Goal: Use online tool/utility: Use online tool/utility

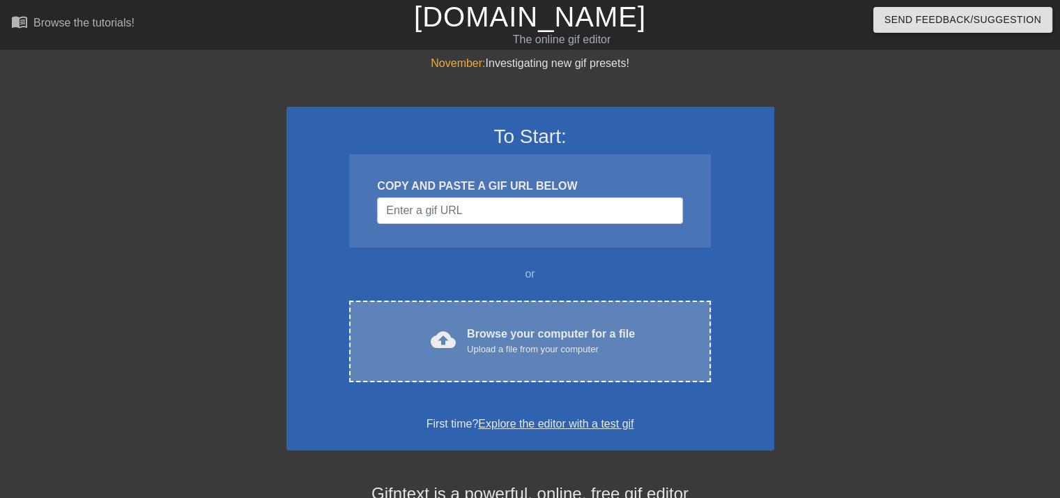
click at [565, 352] on div "Upload a file from your computer" at bounding box center [551, 349] width 168 height 14
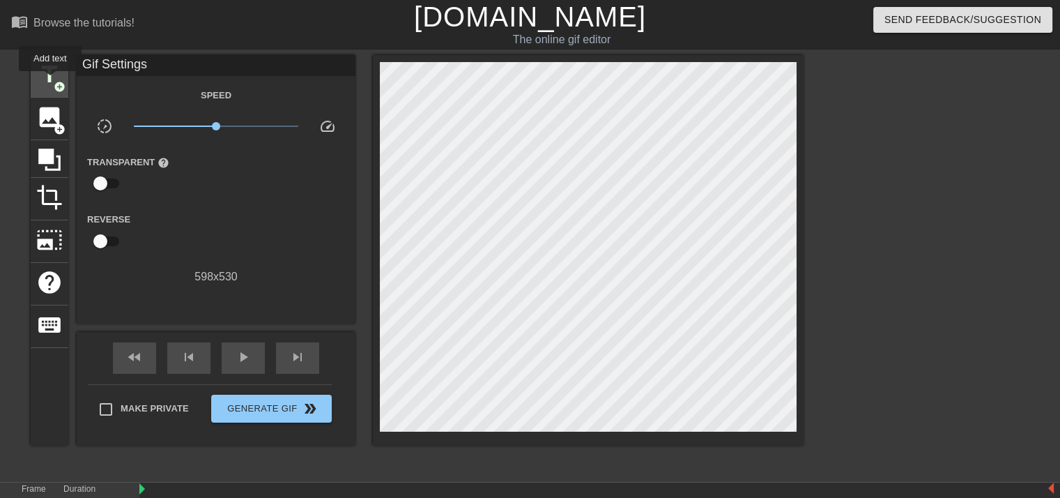
click at [50, 81] on span "title" at bounding box center [49, 74] width 26 height 26
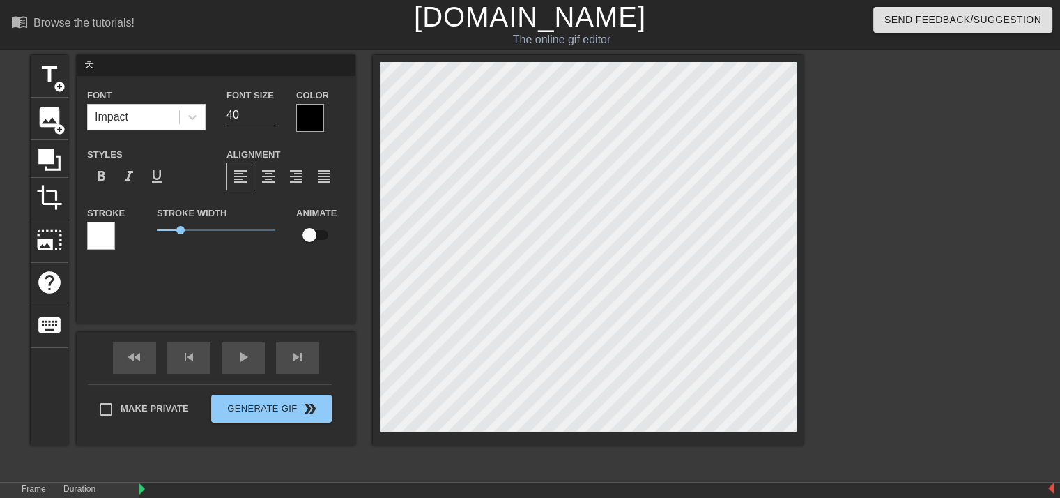
type input "ㅊ"
type textarea "ㅊ"
type input "c"
type textarea "c"
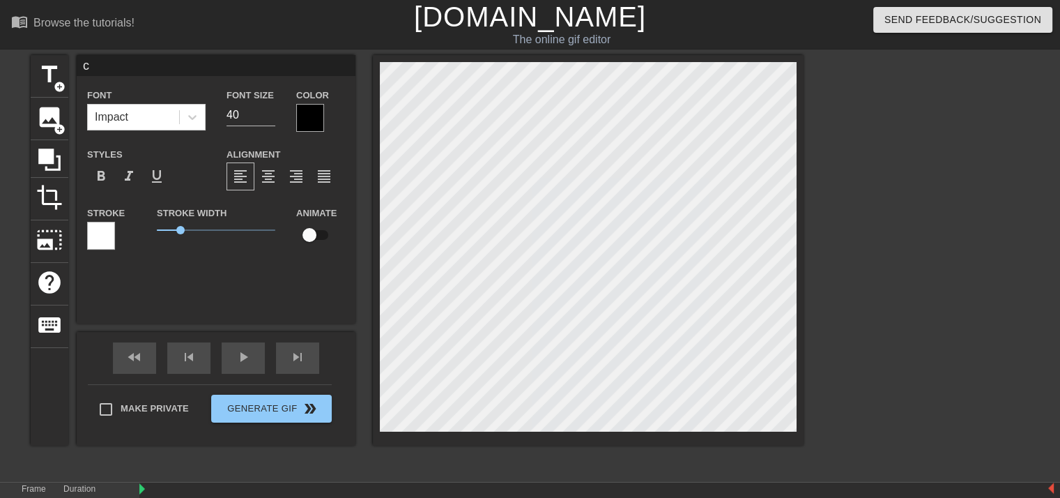
type input "cd"
type textarea "cd"
type input "cds"
type textarea "cds"
type input "cds"
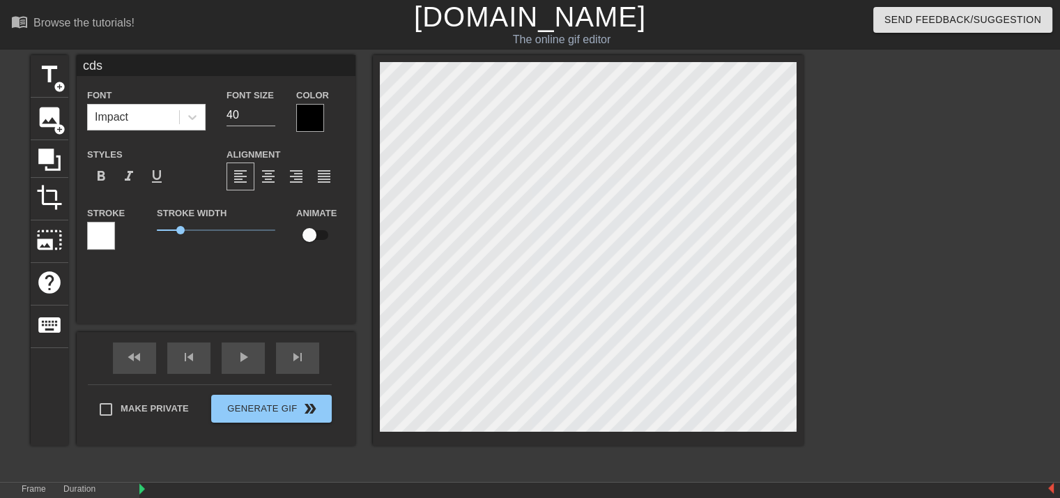
type textarea "cds"
type input "cds ㅅ"
type textarea "cds ㅅ"
type input "cds 세"
type textarea "cds 세"
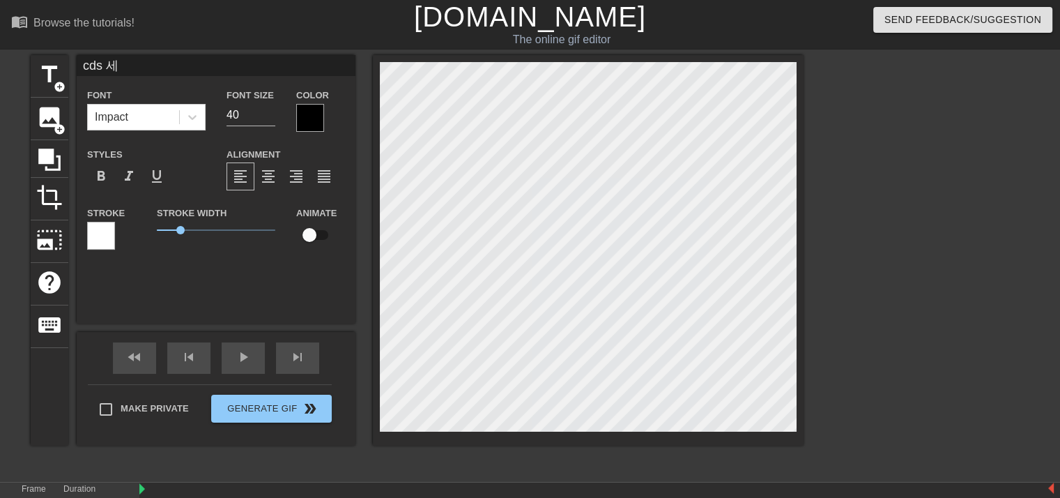
type input "cds 센"
type textarea "cds 센"
type input "cds 센ㅅ"
type textarea "cds 센ㅅ"
type input "cds 센서"
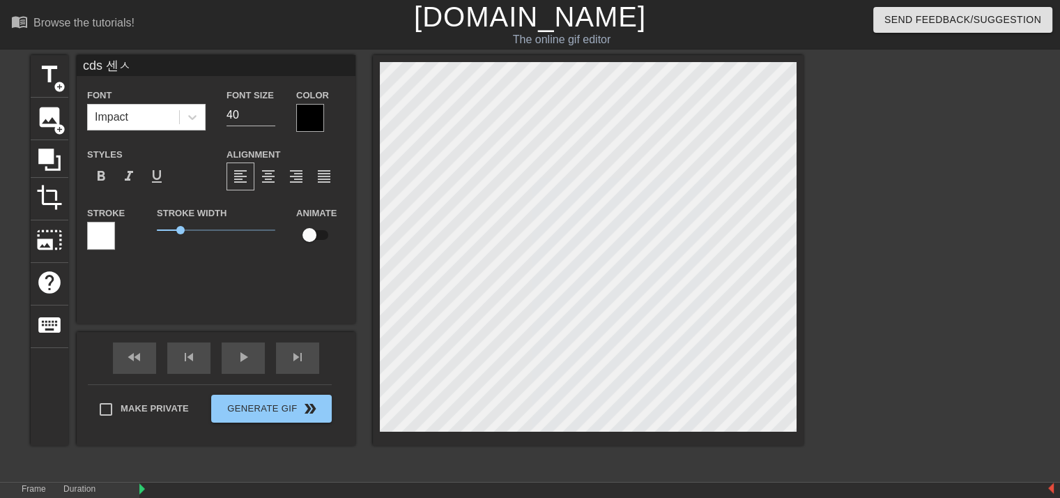
type textarea "cds 센서"
type input "cds 센서"
type textarea "cds 센서"
type input "cds 센서 ㅇ"
type textarea "cds 센서 ㅇ"
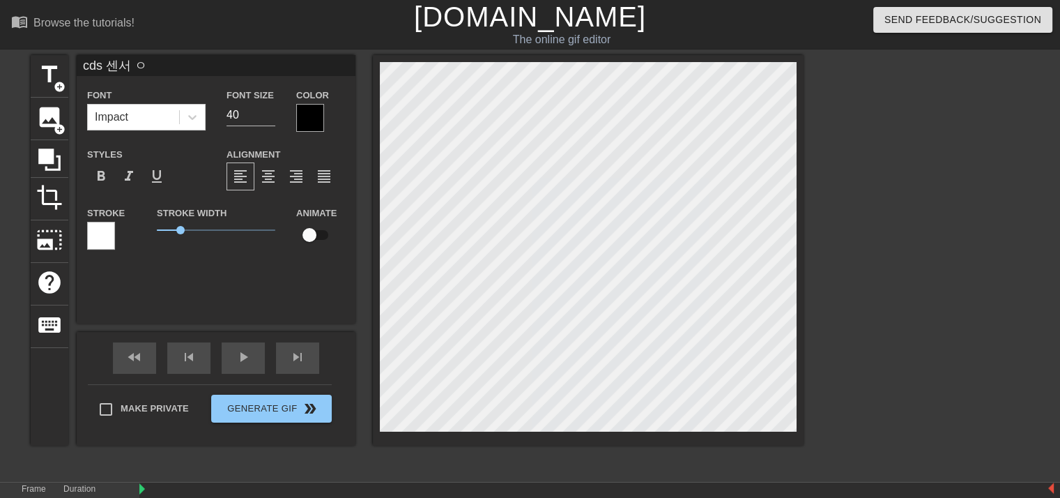
type input "cds 센서 우"
type textarea "cds 센서 우"
type input "cds 센서 위"
type textarea "cds 센서 위"
type input "cds 센서 윙"
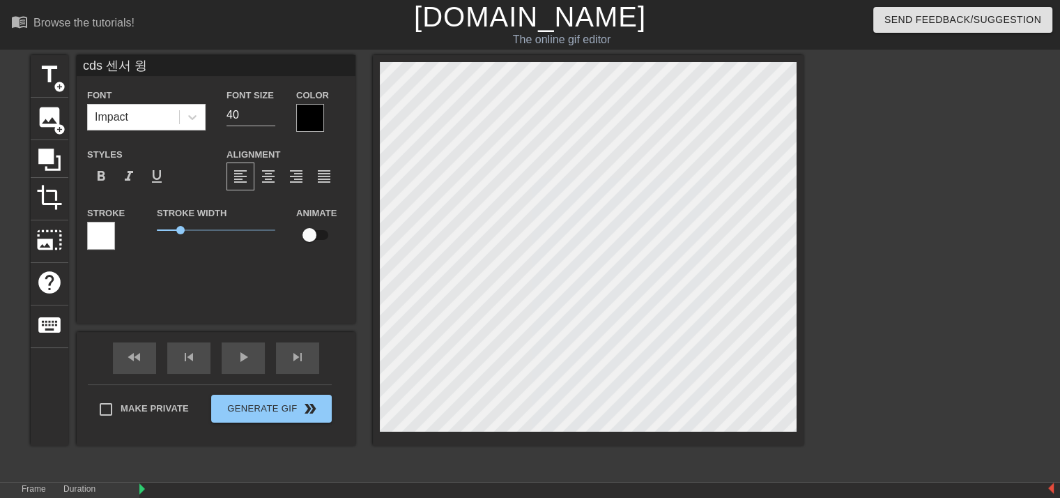
type textarea "cds 센서 위에"
type input "cds 센서 위에"
type textarea "cds 센서 위에"
type input "cds 센서 위에 ㅅ"
type textarea "cds 센서 위에 ㅅ"
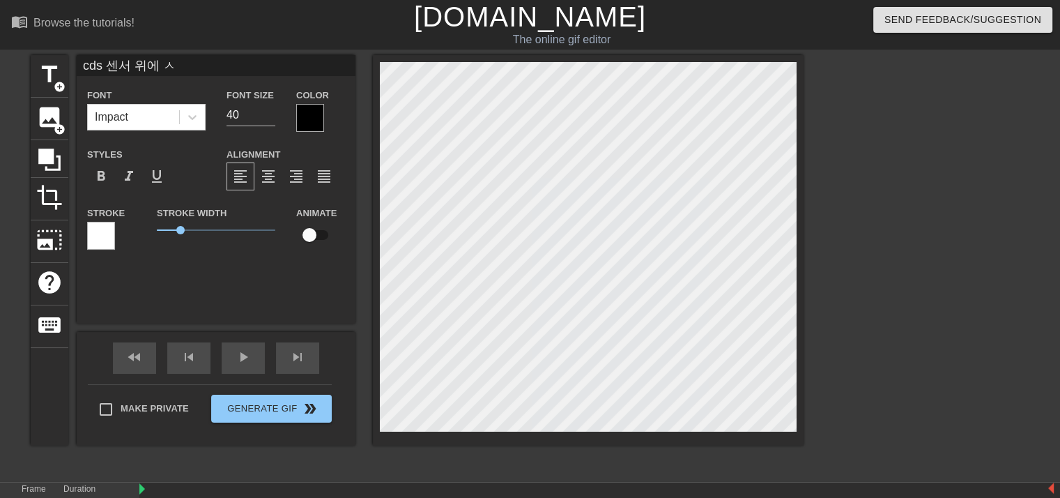
type input "cds 센서 위에 서"
type textarea "cds 센서 위에 서"
type input "cds 센서 위에 서ㅗ"
type textarea "cds 센서 위에 서ㅗ"
type input "cds 센서 위에 서ㅗㄴ"
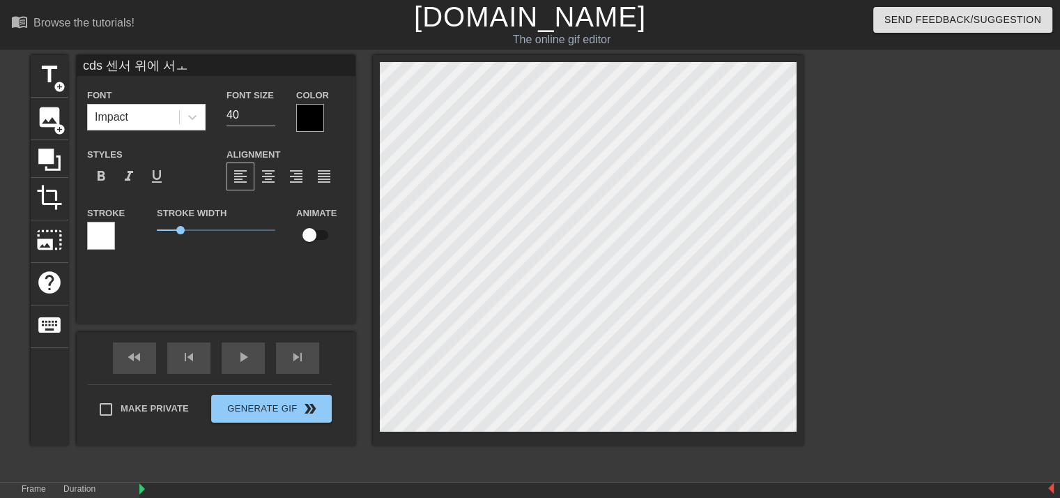
type textarea "cds 센서 위에 서ㅗㄴ"
type input "cds 센서 위에 서ㅗ"
type textarea "cds 센서 위에 서ㅗ"
type input "cds 센서 위에 서"
type textarea "cds 센서 위에 서"
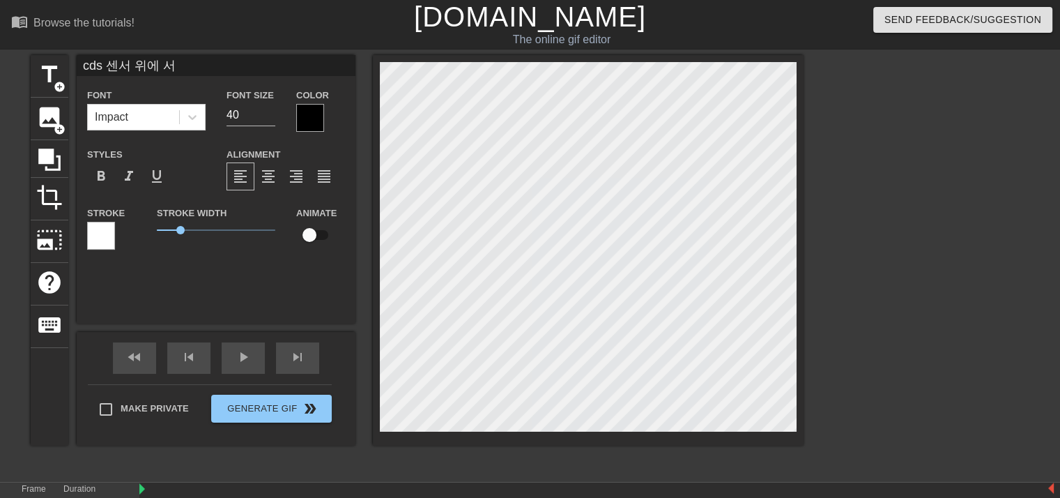
type input "cds 센서 위에"
type textarea "cds 센서 위에"
type input "cds 센서 위에 ㅅ"
type textarea "cds 센서 위에 ㅅ"
type input "cds 센서 위에 소"
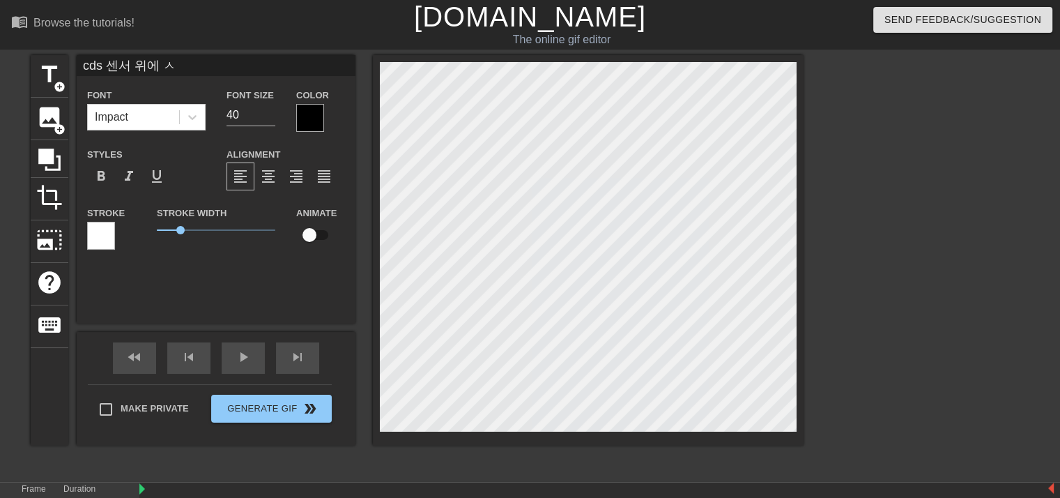
type textarea "cds 센서 위에 소"
type input "cds 센서 위에 손"
type textarea "cds 센서 위에 손"
type input "cds 센서 위에 손ㄱ"
type textarea "cds 센서 위에 손ㄱ"
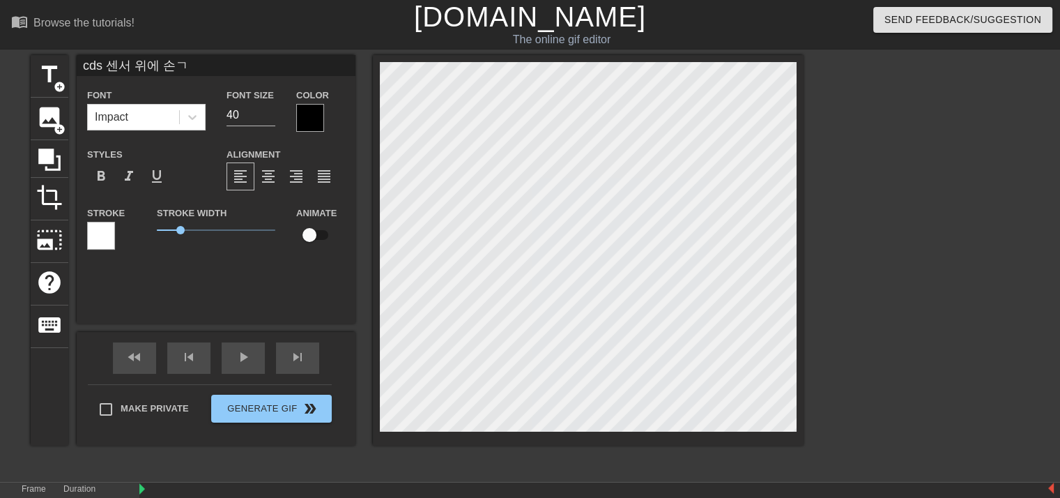
type input "cds 센서 위에 손가"
type textarea "cds 센서 위에 손가"
type input "cds 센서 위에 손갈"
type textarea "cds 센서 위에 손갈"
type input "cds 센서 위에 손가라"
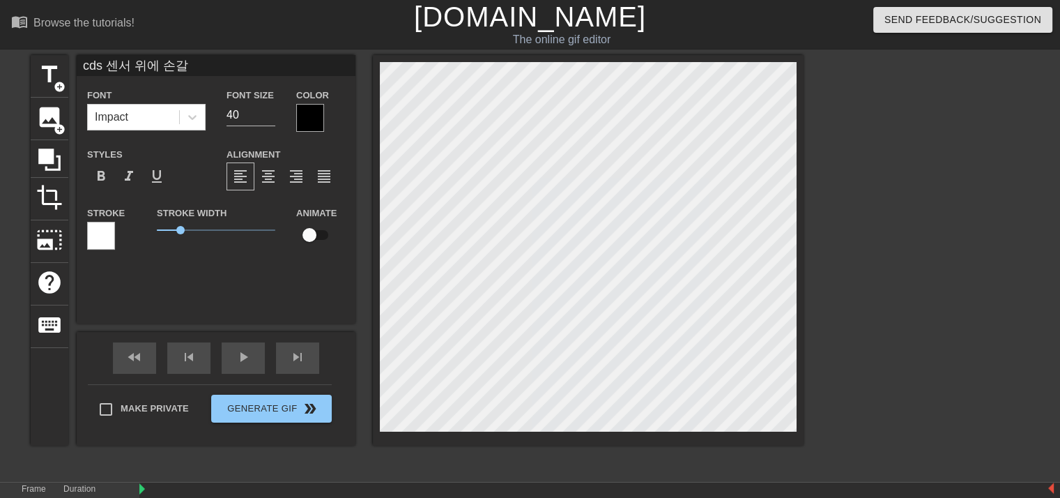
type textarea "cds 센서 위에 손가라"
type input "cds 센서 위에 손가락"
type textarea "cds 센서 위에 손가락"
type input "cds 센서 위에 손가락ㅇ"
type textarea "cds 센서 위에 손가락ㅇ"
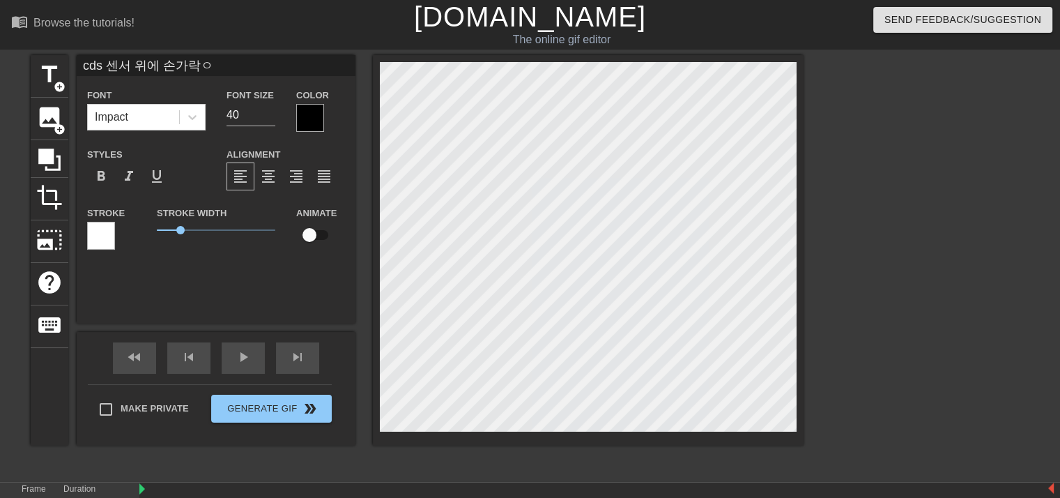
type input "cds 센서 위에 손가락으"
type textarea "cds 센서 위에 손가락으"
type input "cds 센서 위에 손가락을"
type textarea "cds 센서 위에 손가락을"
type input "cds 센서 위에 손가락으로"
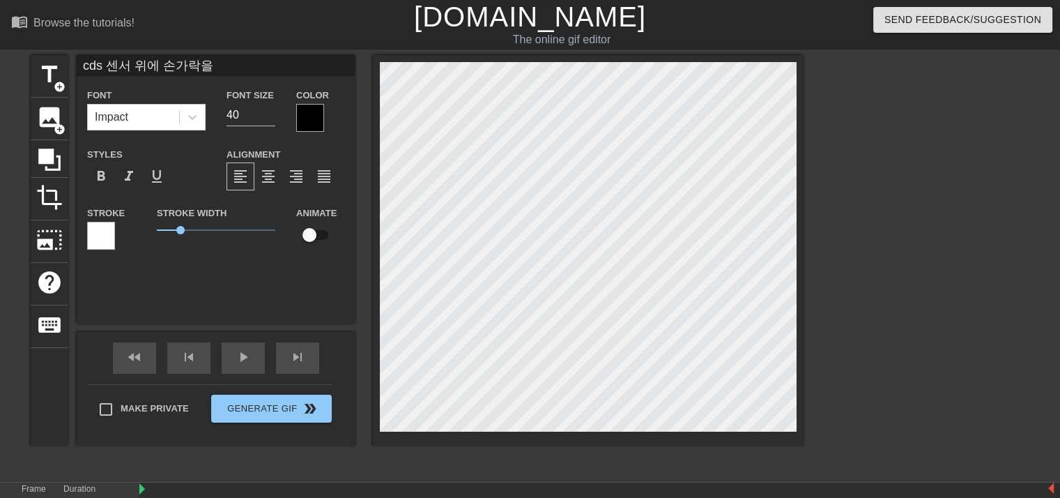
type textarea "cds 센서 위에 손가락으로"
type input "cds 센서 위에 손가락으로"
type textarea "cds 센서 위에 손가락으로"
type input "cds 센서 위에 손가락으로 ㄱ"
type textarea "cds 센서 위에 손가락으로 ㄱ"
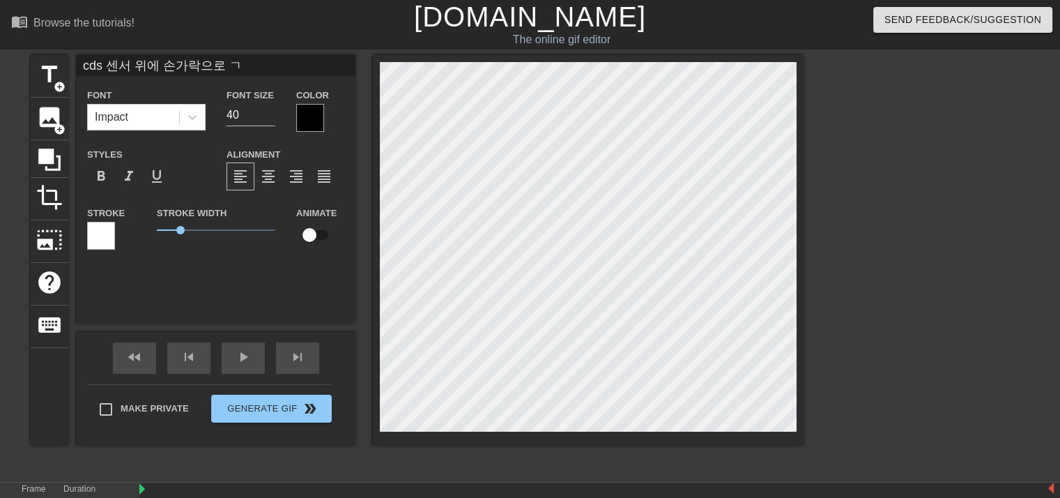
scroll to position [1, 8]
type input "cds 센서 위에 손가락으로 가"
type textarea "cds 센서 위에 손가락으로 가"
type input "cds 센서 위에 손가락으로 ㄱ"
type textarea "cds 센서 위에 손가락으로 ㄱ"
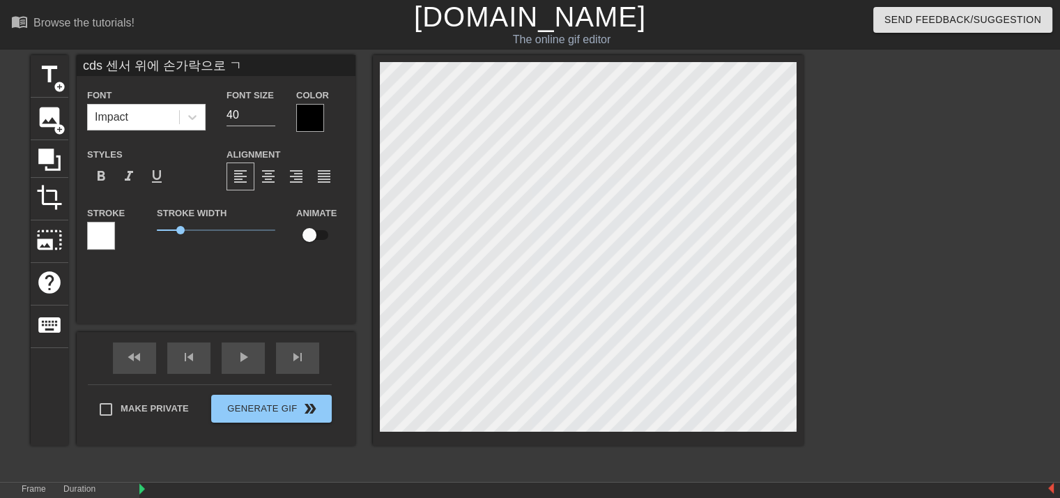
type input "cds 센서 위에 손가락으로"
type textarea "cds 센서 위에 손가락으로"
type input "cds 센서 위에 손가락으로 ㅂ"
type textarea "cds 센서 위에 손가락으로 ㅂ"
type input "cds 센서 위에 손가락으로 비"
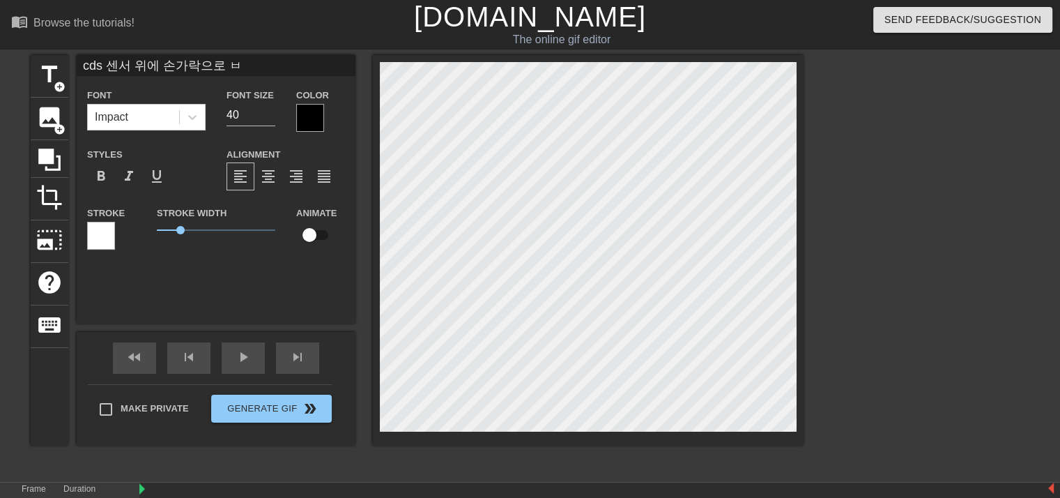
type textarea "cds 센서 위에 손가락으로 비"
type input "cds 센서 위에 손가락으로 빛"
type textarea "cds 센서 위에 손가락으로 빛"
type input "cds 센서 위에 손가락으로 빛ㅇ"
type textarea "cds 센서 위에 손가락으로 빛ㅇ"
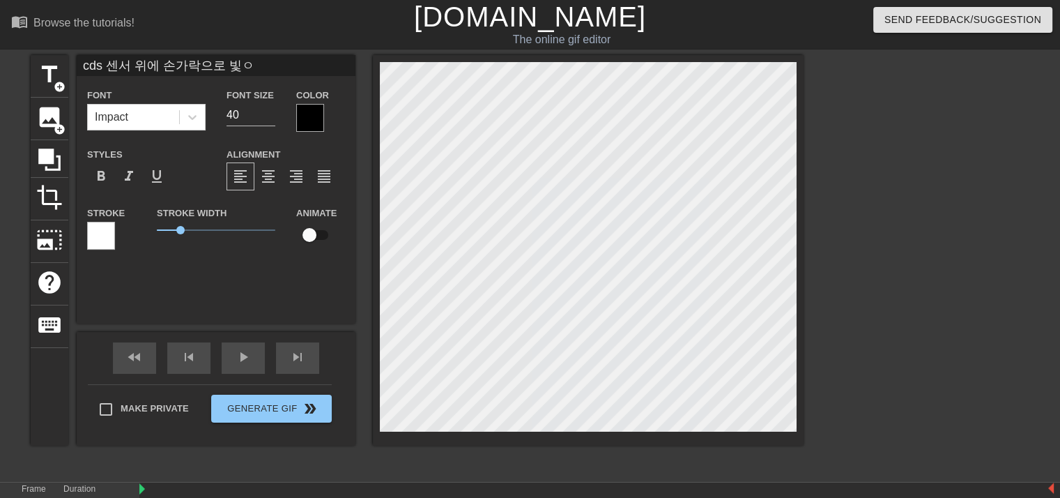
type input "cds 센서 위에 손가락으로 빛으"
type textarea "cds 센서 위에 손가락으로 빛으"
type input "cds 센서 위에 손가락으로 빛을"
type textarea "cds 센서 위에 손가락으로 빛을"
type input "cds 센서 위에 손가락으로 빛을"
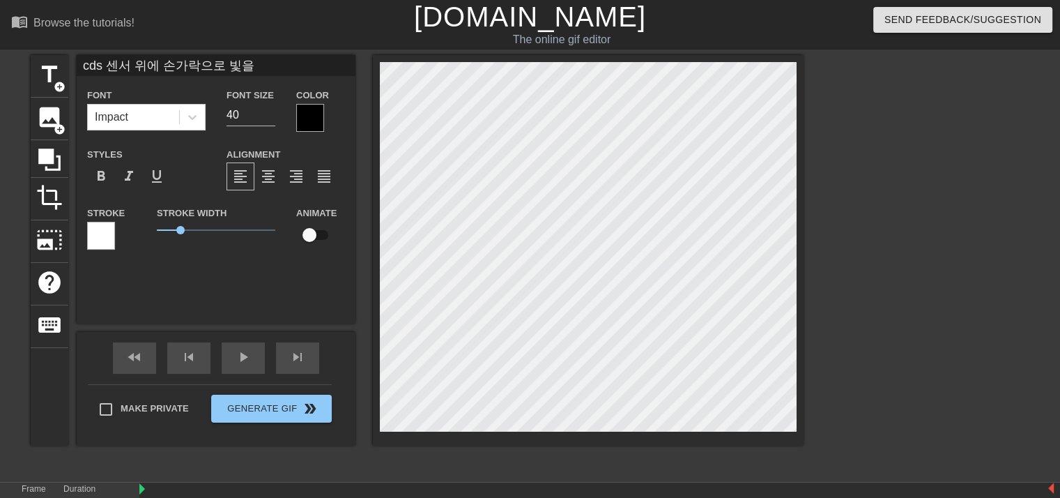
type textarea "cds 센서 위에 손가락으로 빛을"
type input "cds 센서 위에 손가락으로 빛을 ㄱ"
type textarea "cds 센서 위에 손가락으로 빛을 ㄱ"
type input "cds 센서 위에 손가락으로 빛을 가"
type textarea "cds 센서 위에 손가락으로 빛을 가"
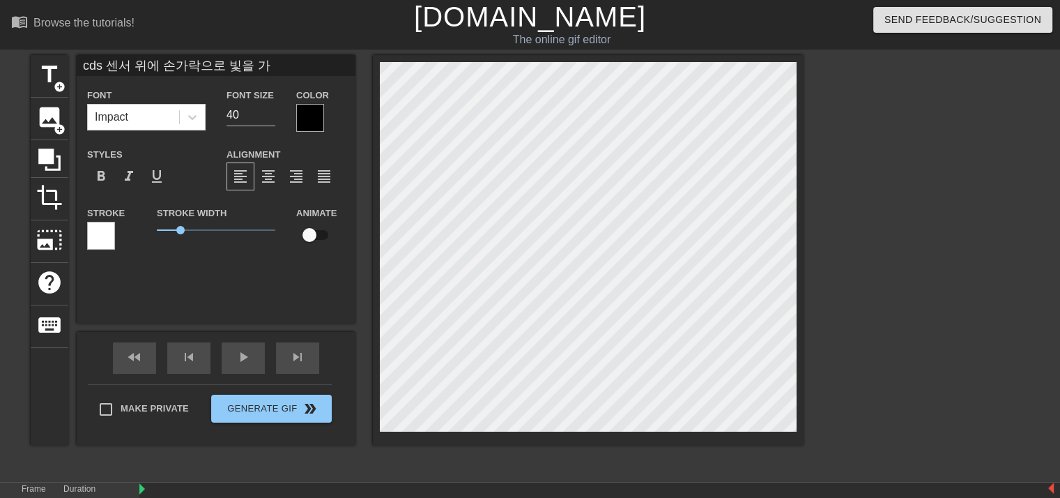
type input "cds 센서 위에 손가락으로 빛을 갈"
type textarea "cds 센서 위에 손가락으로 빛을 갈"
type input "cds 센서 위에 손가락으로 빛을 가려"
type textarea "cds 센서 위에 손가락으로 빛을 가려"
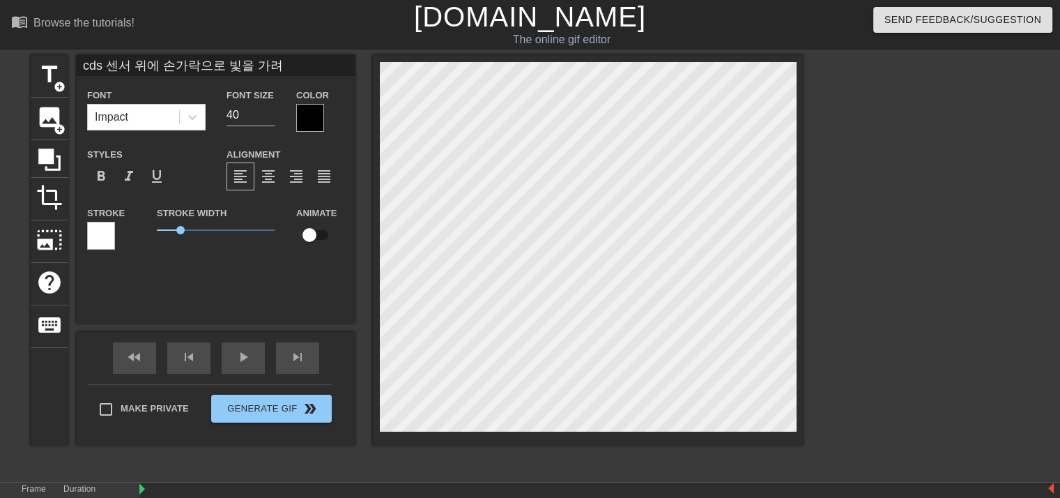
type input "cds 센서 위에 손가락으로 빛을 가렸"
type textarea "cds 센서 위에 손가락으로 빛을 가렸"
type input "cds 센서 위에 손가락으로 빛을 가렸ㄷ"
type textarea "cds 센서 위에 손가락으로 빛을 가렸ㄷ"
type input "cds 센서 위에 손가락으로 빛을 가렸다"
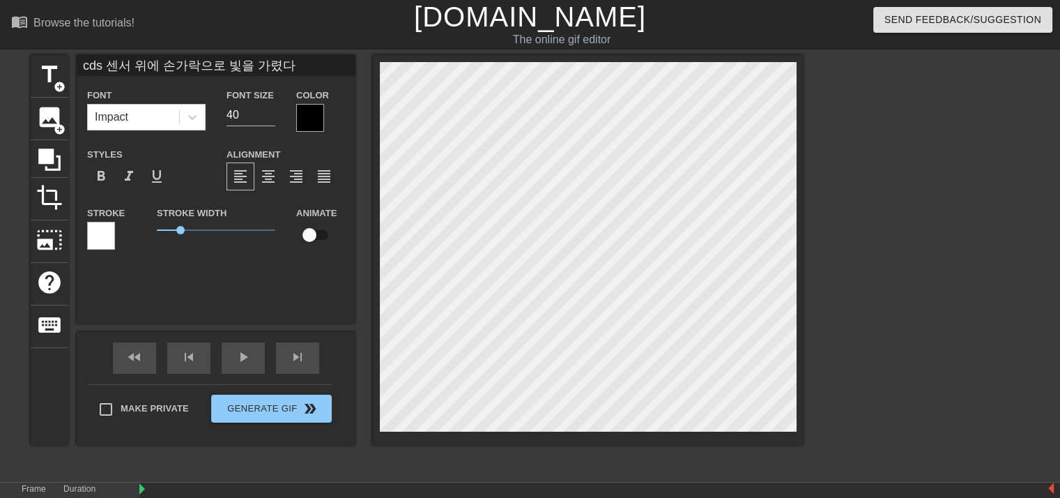
type textarea "cds 센서 위에 손가락으로 빛을 가렸닥"
type input "cds 센서 위에 손가락으로 빛을 가렸다가"
type textarea "cds 센서 위에 손가락으로 빛을 가렸다가"
type input "cds 센서 위에 손가락으로 빛을 가렸다가"
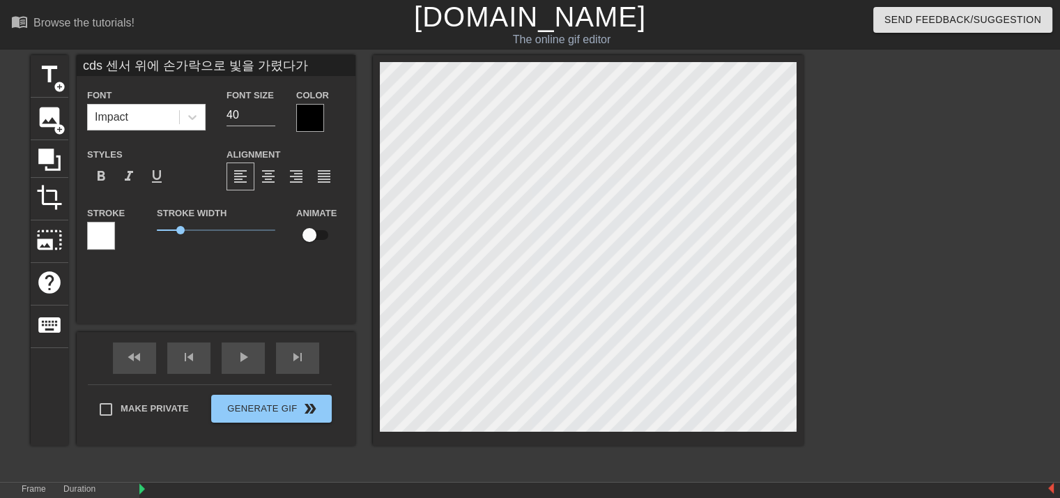
type textarea "cds 센서 위에 손가락으로 빛을 가렸다가"
type input "cds 센서 위에 손가락으로 빛을 가렸다가 ㄸ"
type textarea "cds 센서 위에 손가락으로 빛을 가렸다가 ㄸ"
type input "cds 센서 위에 손가락으로 빛을 가렸다가 떼"
type textarea "cds 센서 위에 손가락으로 빛을 가렸다가 떼"
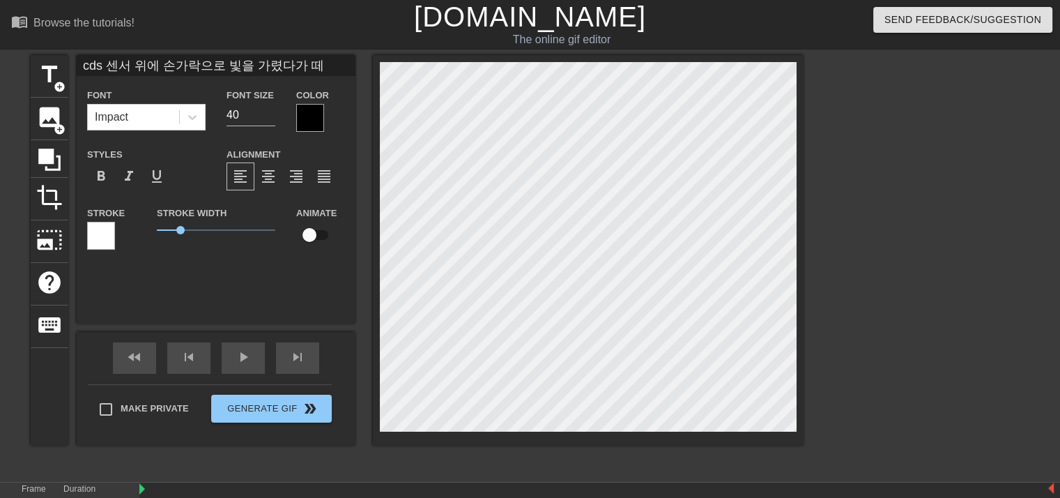
type input "cds 센서 위에 손가락으로 빛을 가렸다가 뗏"
type textarea "cds 센서 위에 손가락으로 빛을 가렸다가 뗏"
type input "cds 센서 위에 손가락으로 빛을 가렸다가 뗏ㄷ"
type textarea "cds 센서 위에 손가락으로 빛을 가렸다가 뗏ㄷ"
type input "cds 센서 위에 손가락으로 빛을 가렸다가 뗏다"
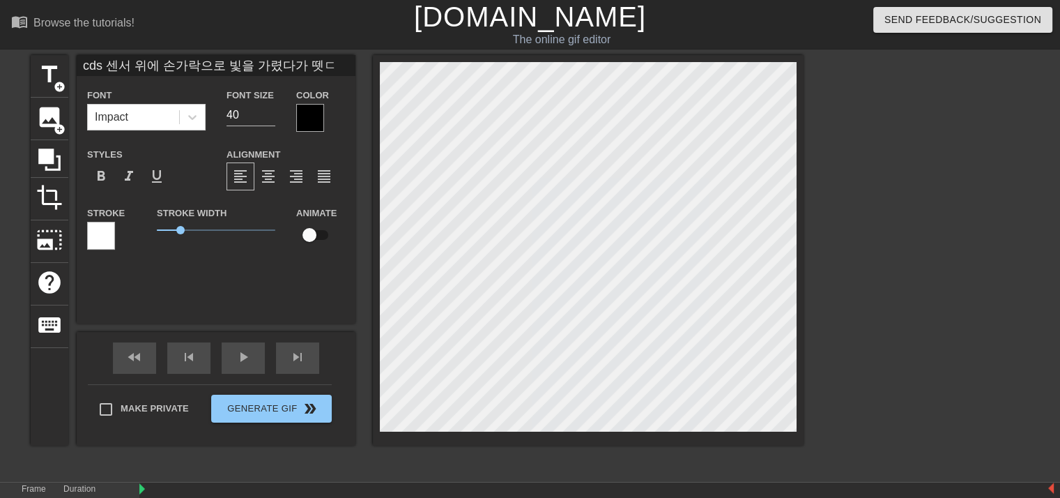
type textarea "cds 센서 위에 손가락으로 빛을 가렸다가 뗏다"
type input "cds 센서 위에 손가락으로 빛을 가렸다가 뗏다"
type textarea "cds 센서 위에 손가락으로 빛을 가렸다가 뗏다"
type input "cds 센서 위에 손가락으로 빛을 가렸다가 뗏다 ㅎ"
type textarea "cds 센서 위에 손가락으로 빛을 가렸다가 뗏다 해"
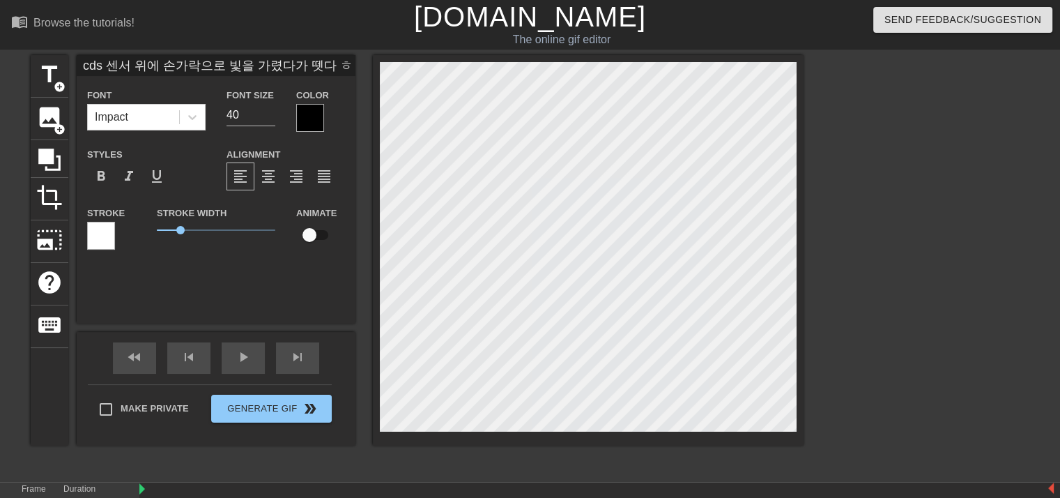
type input "cds 센서 위에 손가락으로 빛을 가렸다가 뗏다 해"
type textarea "cds 센서 위에 손가락으로 빛을 가렸다가 뗏다 [PERSON_NAME]"
type input "cds 센서 위에 손가락으로 빛을 가렸다가 뗏다 [PERSON_NAME]"
type textarea "cds 센서 위에 손가락으로 빛을 가렸다가 뗏다 해버"
type input "cds 센서 위에 손가락으로 빛을 가렸다가 뗏다 해버ㅗ"
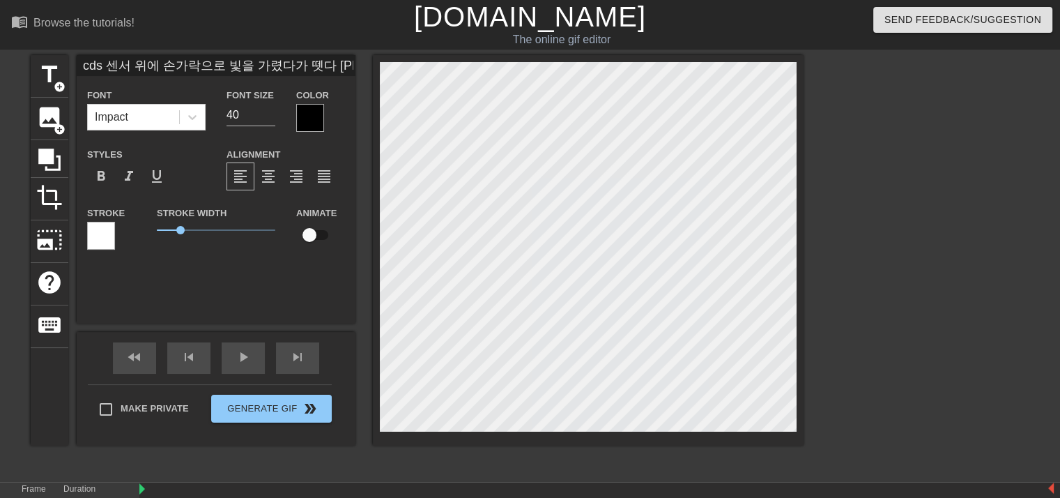
type textarea "cds 센서 위에 손가락으로 빛을 가렸다가 뗏다 해버ㅗ"
type input "cds 센서 위에 손가락으로 빛을 가렸다가 뗏다 해버ㅗㅅ"
type textarea "cds 센서 위에 손가락으로 빛을 가렸다가 뗏다 해버ㅗㅅ"
type input "cds 센서 위에 손가락으로 빛을 가렸다가 뗏다 해버ㅗ세"
type textarea "cds 센서 위에 손가락으로 빛을 가렸다가 뗏다 해버ㅗ세"
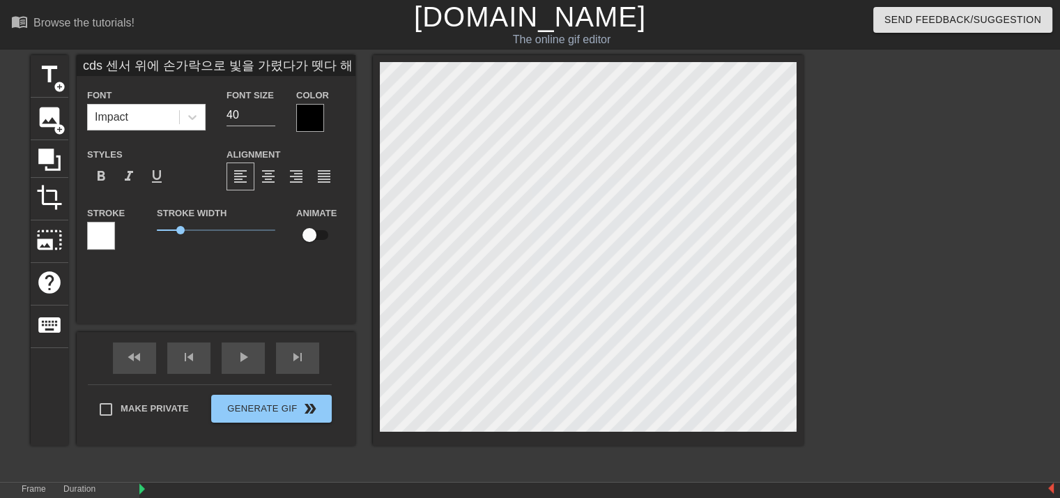
type input "cds 센서 위에 손가락으로 빛을 가렸다가 뗏다 해버ㅗ셍"
type textarea "cds 센서 위에 손가락으로 빛을 가렸다가 뗏다 해버ㅗ셍"
type input "cds 센서 위에 손가락으로 빛을 가렸다가 뗏다 해버ㅗ세요"
type textarea "cds 센서 위에 손가락으로 빛을 가렸다가 뗏다 해버ㅗ세요"
type input "cds 센서 위에 손가락으로 빛을 가렸다가 뗏다 해버ㅗ세ㅇ"
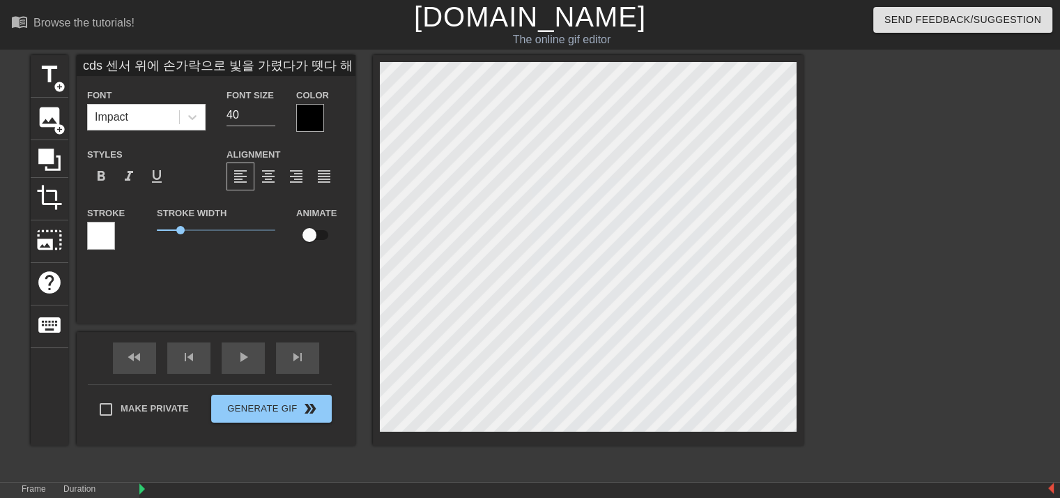
type textarea "cds 센서 위에 손가락으로 빛을 가렸다가 뗏다 해버ㅗ세ㅇ"
type input "cds 센서 위에 손가락으로 빛을 가렸다가 뗏다 해버ㅗ세"
type textarea "cds 센서 위에 손가락으로 빛을 가렸다가 뗏다 해버ㅗ세"
type input "cds 센서 위에 손가락으로 빛을 가렸다가 뗏다 해버ㅗ"
type textarea "cds 센서 위에 손가락으로 빛을 가렸다가 뗏다 해버ㅗ"
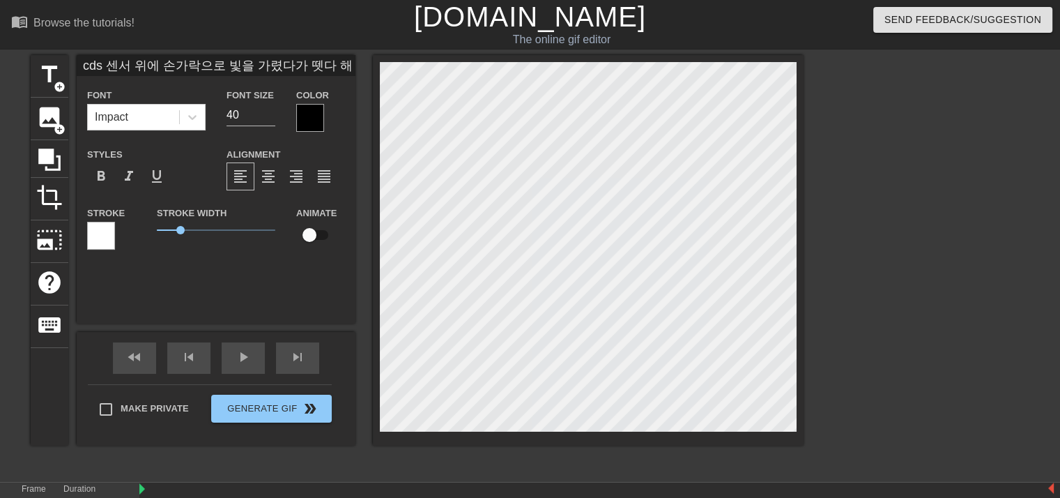
type input "cds 센서 위에 손가락으로 빛을 가렸다가 뗏다 해버"
type textarea "cds 센서 위에 손가락으로 빛을 가렸다가 뗏다 해버"
type input "cds 센서 위에 손가락으로 빛을 가렸다가 뗏다 해"
type textarea "cds 센서 위에 손가락으로 빛을 가렸다가 뗏다 해"
type input "cds 센서 위에 손가락으로 빛을 가렸다가 뗏다"
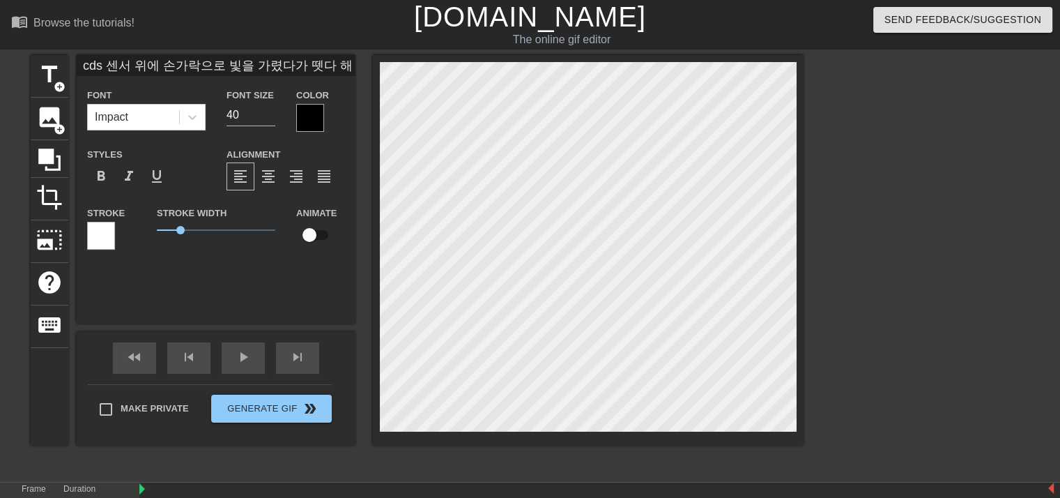
type textarea "cds 센서 위에 손가락으로 빛을 가렸다가 뗏다"
type input "cds 센서 위에 손가락으로 빛을 가렸다가 뗏다"
type textarea "cds 센서 위에 손가락으로 빛을 가렸다가 뗏다"
type input "cds 센서 위에 손가락으로 빛을 가렸다가 뗏"
type textarea "cds 센서 위에 손가락으로 빛을 가렸다가 뗏"
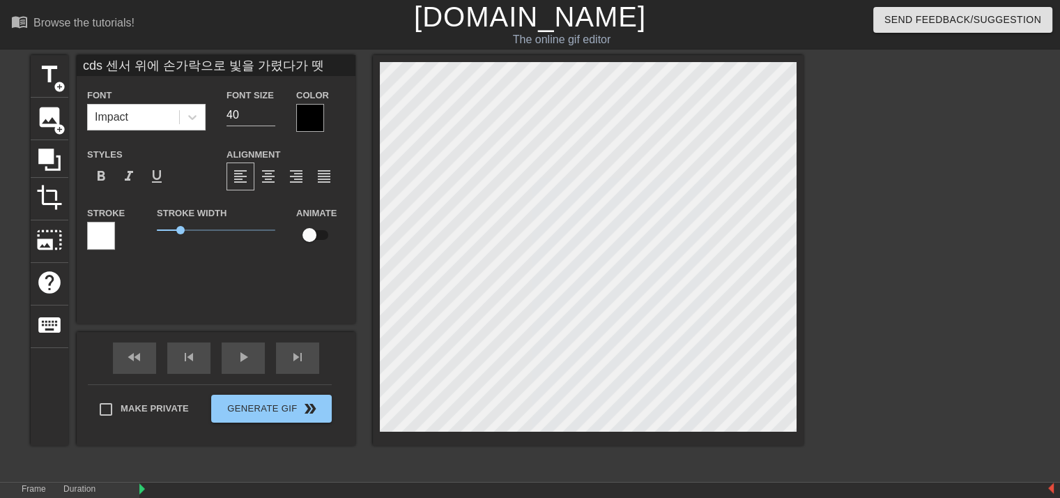
type input "cds 센서 위에 손가락으로 빛을 가렸다가"
type textarea "cds 센서 위에 손가락으로 빛을 가렸다가"
type input "cds 센서 위에 손가락으로 빛을 가렸다가 ㅊ"
type textarea "cds 센서 위에 손가락으로 빛을 가렸다가 ㅊ"
type input "cds 센서 위에 손가락으로 빛을 가렸다가 치"
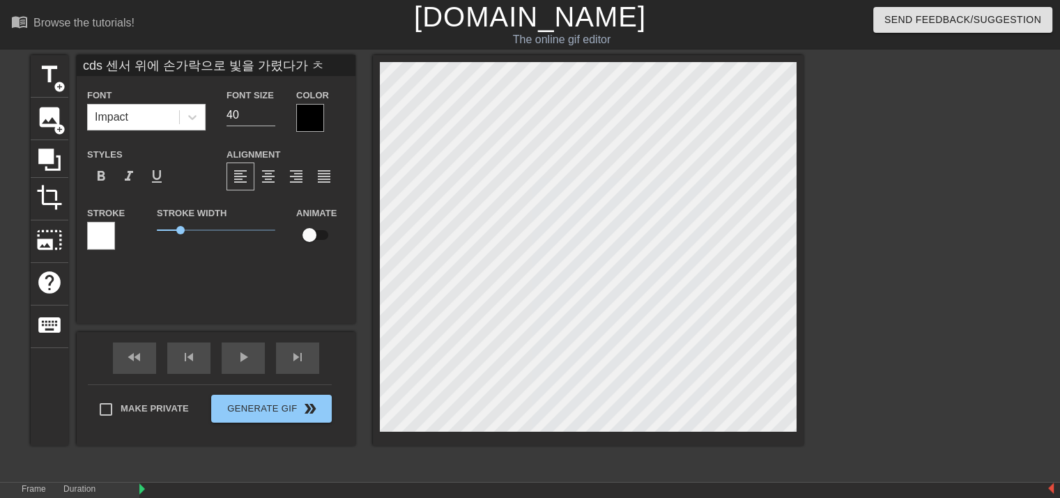
type textarea "cds 센서 위에 손가락으로 빛을 가렸다가 치"
type input "cds 센서 위에 손가락으로 빛을 가렸다가 칭"
type textarea "cds 센서 위에 손가락으로 빛을 가렸다가 칭"
type input "cds 센서 위에 손가락으로 빛을 가렸다가 치우"
type textarea "cds 센서 위에 손가락으로 빛을 가렸다가 치우"
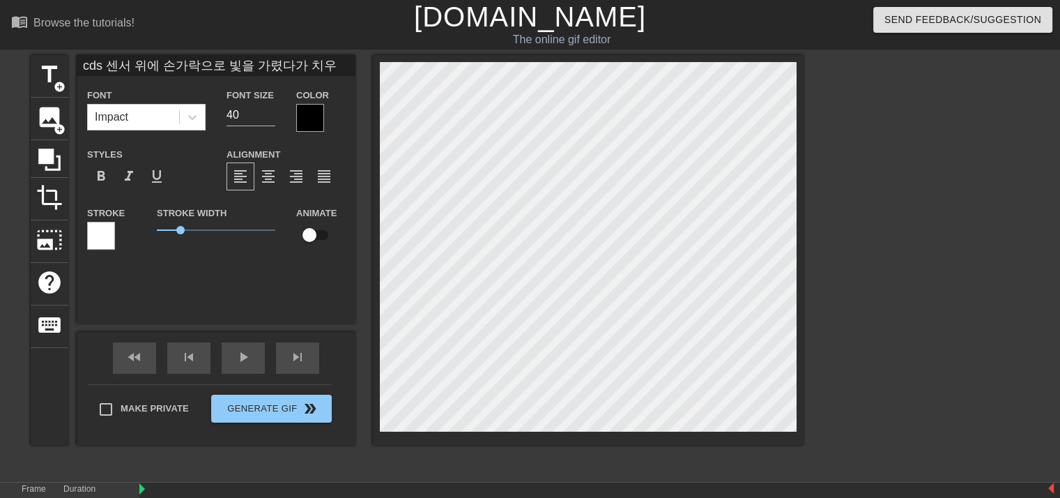
type input "cds 센서 위에 손가락으로 빛을 가렸다가 치워"
type textarea "cds 센서 위에 손가락으로 빛을 가렸다가 치워"
type input "cds 센서 위에 손가락으로 빛을 가렸다가 치웠"
type textarea "cds 센서 위에 손가락으로 빛을 가렸다가 치웠"
type input "cds 센서 위에 손가락으로 빛을 가렸다가 치웠ㄷ"
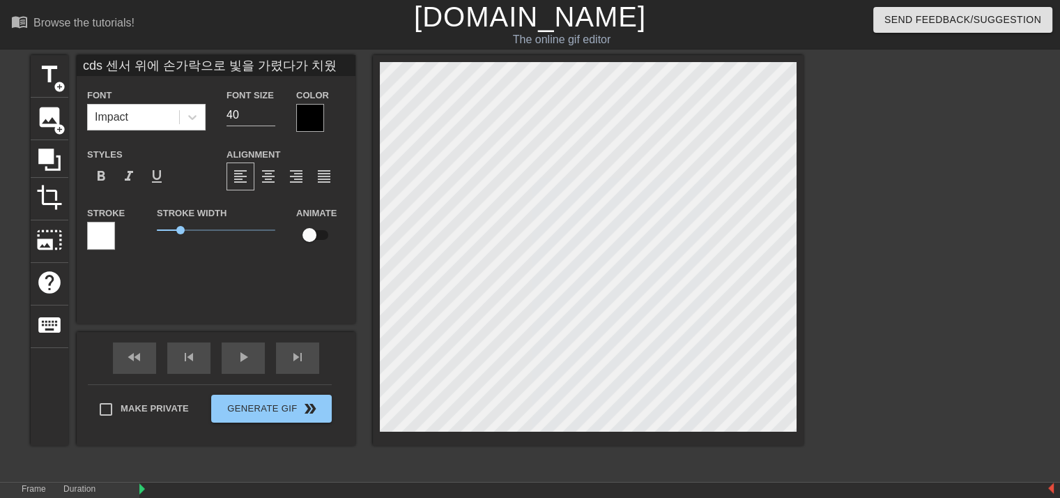
type textarea "cds 센서 위에 손가락으로 빛을 가렸다가 치웠ㄷ"
type input "cds 센서 위에 손가락으로 빛을 가렸다가 치웠다"
type textarea "cds 센서 위에 손가락으로 빛을 가렸다가 치웠다"
type input "cds 센서 위에 손가락으로 빛을 가렸다가 치웠닥"
type textarea "cds 센서 위에 손가락으로 빛을 가렸다가 치웠닥"
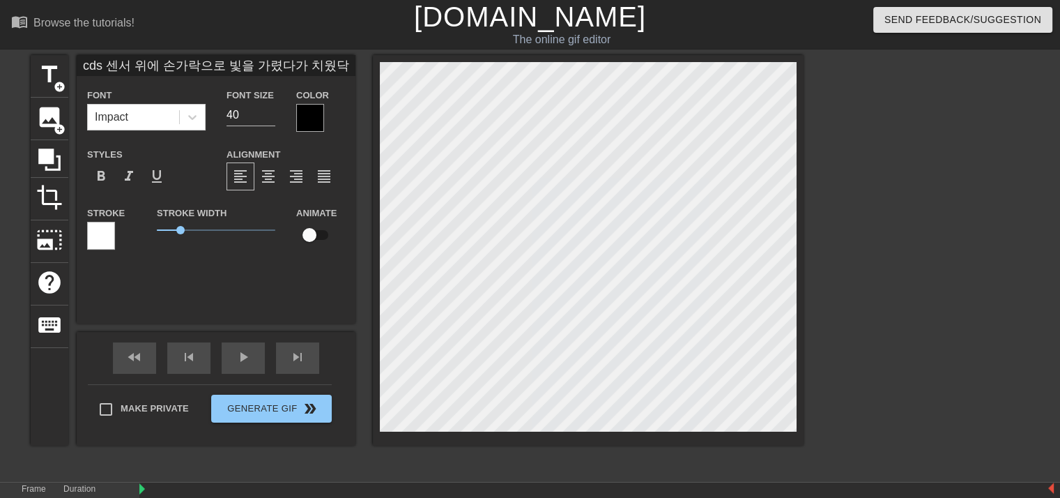
type input "cds 센서 위에 손가락으로 빛을 가렸다가 치웠다가"
type textarea "cds 센서 위에 손가락으로 빛을 가렸다가 치웠다가"
type input "cds 센서 위에 손가락으로 빛을 가렸다가 치웠다가 ㅎ"
type textarea "cds 센서 위에 손가락으로 빛을 가렸다가 치웠다가 해"
type input "cds 센서 위에 손가락으로 빛을 가렸다가 [PERSON_NAME]"
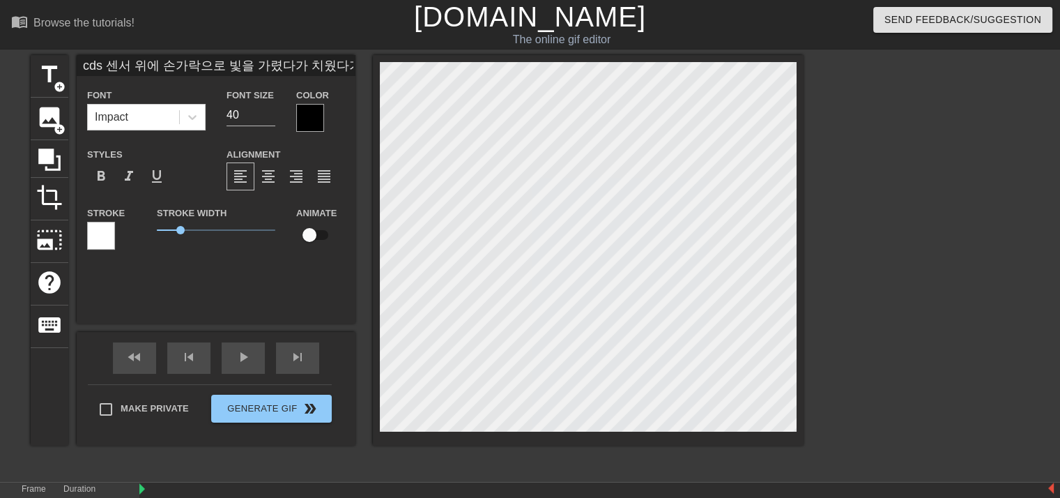
type textarea "cds 센서 위에 손가락으로 빛을 가렸다가 [PERSON_NAME]"
type input "cds 센서 위에 손가락으로 빛을 가렸다가 치웠다가 해보"
type textarea "cds 센서 위에 손가락으로 빛을 가렸다가 치웠다가 해보"
type input "cds 센서 위에 손가락으로 빛을 가렸다가 치웠다가 해봇"
type textarea "cds 센서 위에 손가락으로 빛을 가렸다가 치웠다가 해봇"
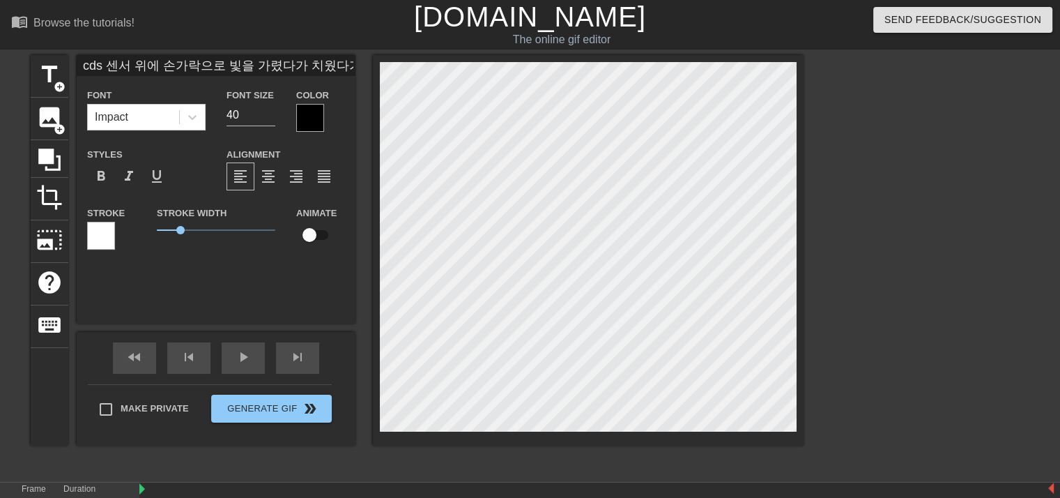
type input "cds 센서 위에 손가락으로 빛을 가렸다가 치웠다가 해보세"
type textarea "cds 센서 위에 손가락으로 빛을 가렸다가 치웠다가 해보셍"
type input "cds 센서 위에 손가락으로 빛을 가렸다가 치웠다가 해보세요"
type textarea "cds 센서 위에 손가락으로 빛을 가렸다가 치웠다가 해보세요"
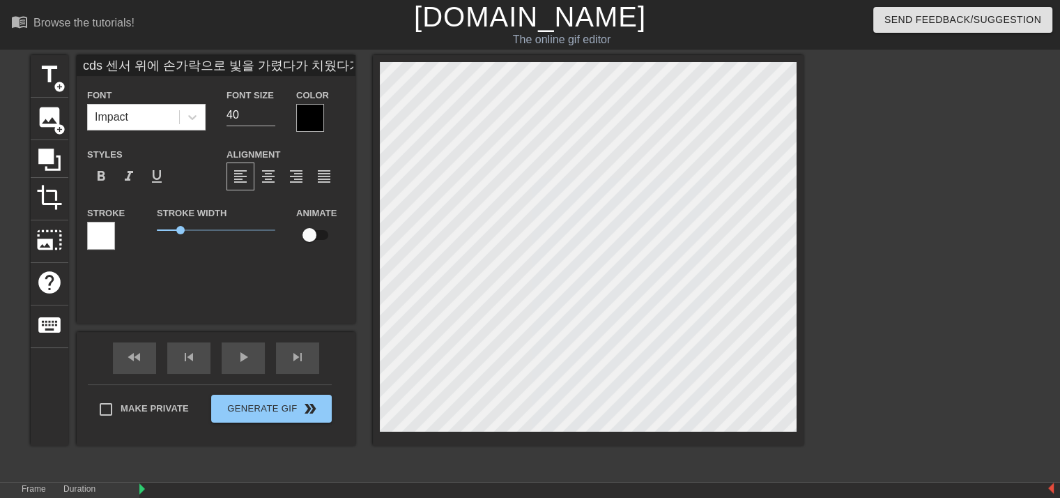
type input "cds 센서 위에 손가락으로 빛을 가렸다가 치웠다가 해보세요"
type textarea "cds 센서 위에 손가락으로 빛을 가렸다가 치웠다가 해보세요"
type input "cds 센서 위에 손가락으로 빛을 가렸다가 치웠다가 해보세요"
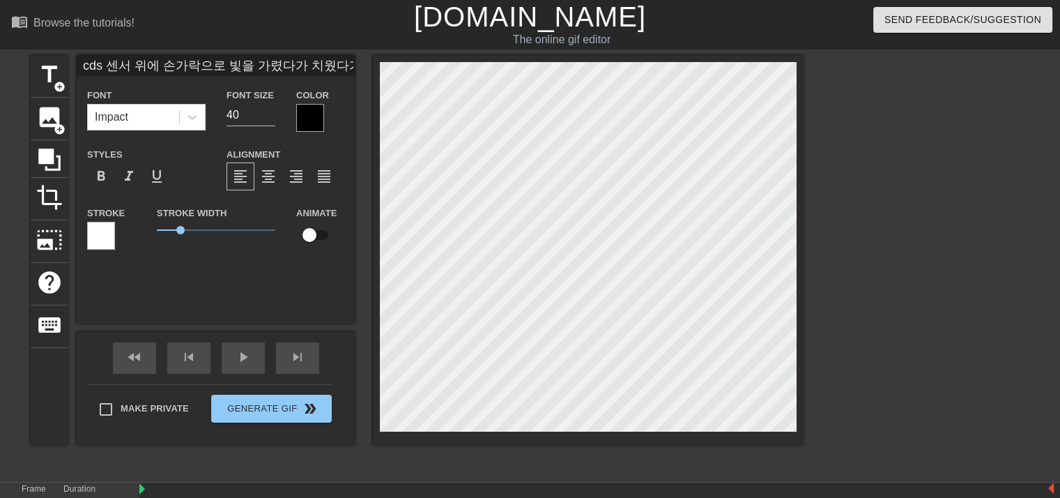
type textarea "cds 센서 위에 손가락으로 빛을 가렸다가 치웠다가 해보세요"
type input "cds 센서 위에 손가락으로 빛을 가렸다가 치웠다가 해보세요"
type textarea "cds 센서 위에 손가락으로 빛을 가렸다가 치웠다가 해보세요"
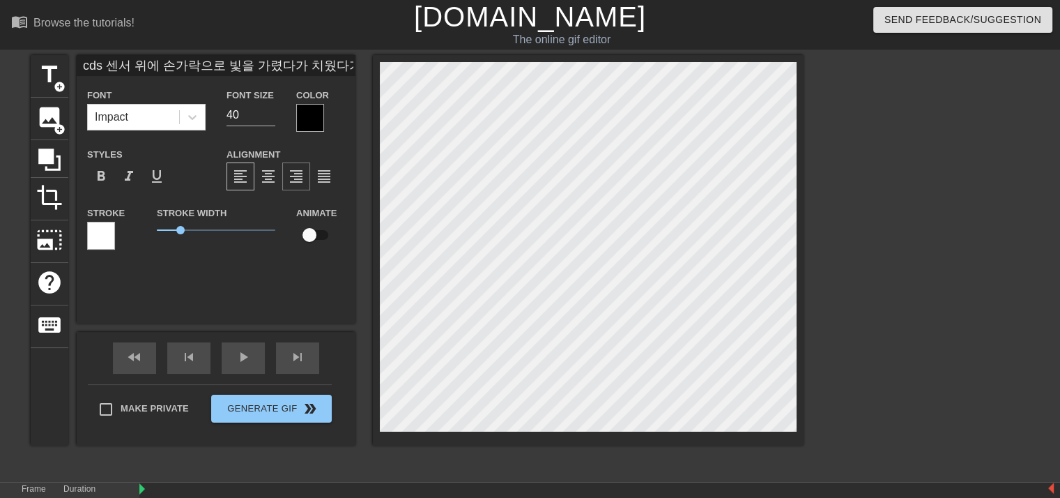
click at [296, 175] on span "format_align_right" at bounding box center [296, 176] width 17 height 17
click at [98, 175] on span "format_bold" at bounding box center [101, 176] width 17 height 17
click at [47, 119] on span "image" at bounding box center [49, 117] width 26 height 26
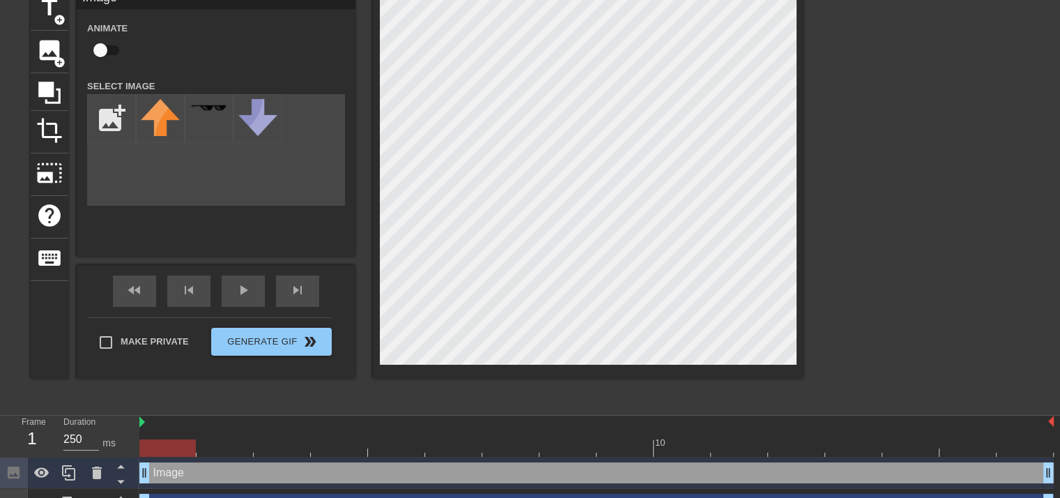
scroll to position [91, 0]
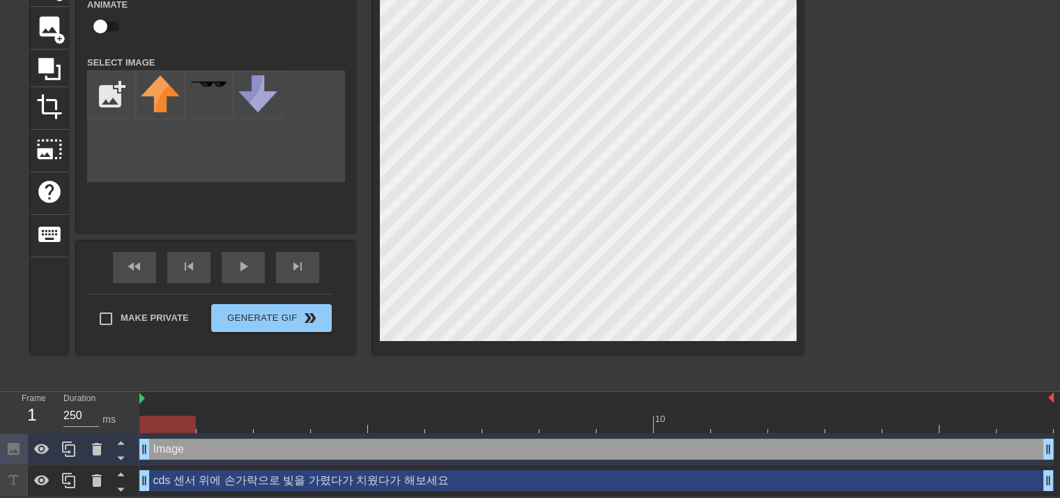
click at [314, 460] on div "Image drag_handle drag_handle" at bounding box center [596, 449] width 915 height 31
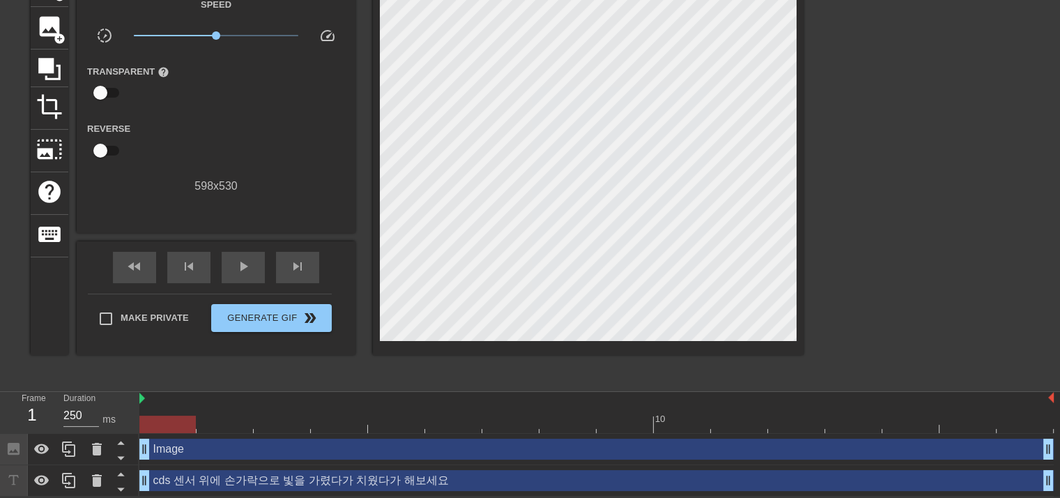
click at [313, 460] on div "Image drag_handle drag_handle" at bounding box center [596, 449] width 915 height 31
click at [314, 457] on div "Image drag_handle drag_handle" at bounding box center [596, 448] width 915 height 21
click at [309, 458] on div "Image drag_handle drag_handle" at bounding box center [596, 449] width 915 height 31
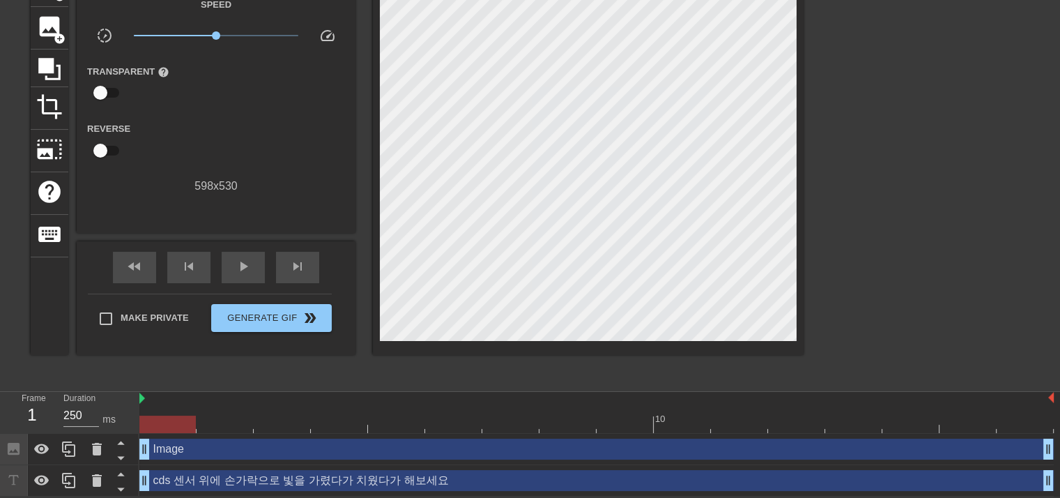
click at [309, 458] on div "Image drag_handle drag_handle" at bounding box center [596, 449] width 915 height 31
click at [309, 457] on div "Image drag_handle drag_handle" at bounding box center [596, 448] width 915 height 21
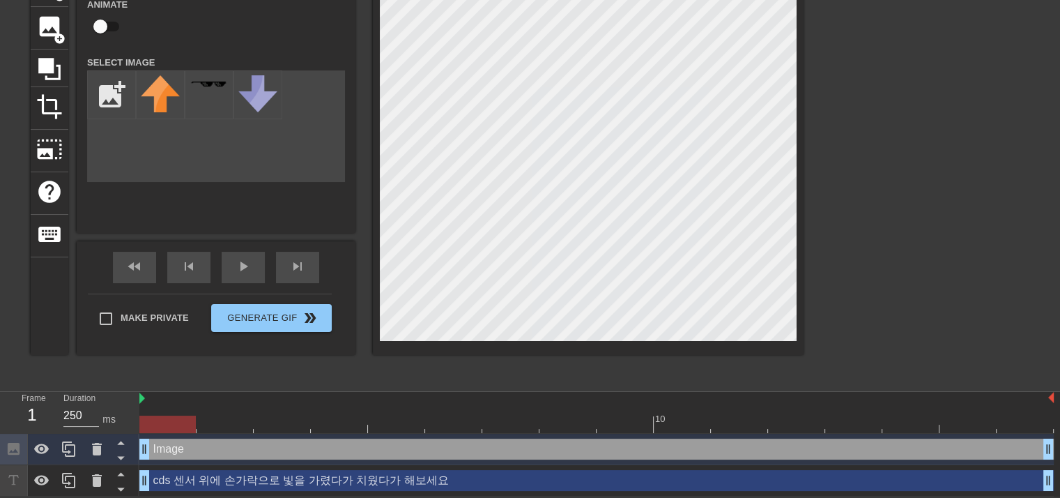
drag, startPoint x: 303, startPoint y: 456, endPoint x: 289, endPoint y: 450, distance: 15.7
click at [289, 450] on div "Image drag_handle drag_handle" at bounding box center [596, 448] width 915 height 21
click at [96, 455] on icon at bounding box center [97, 449] width 17 height 17
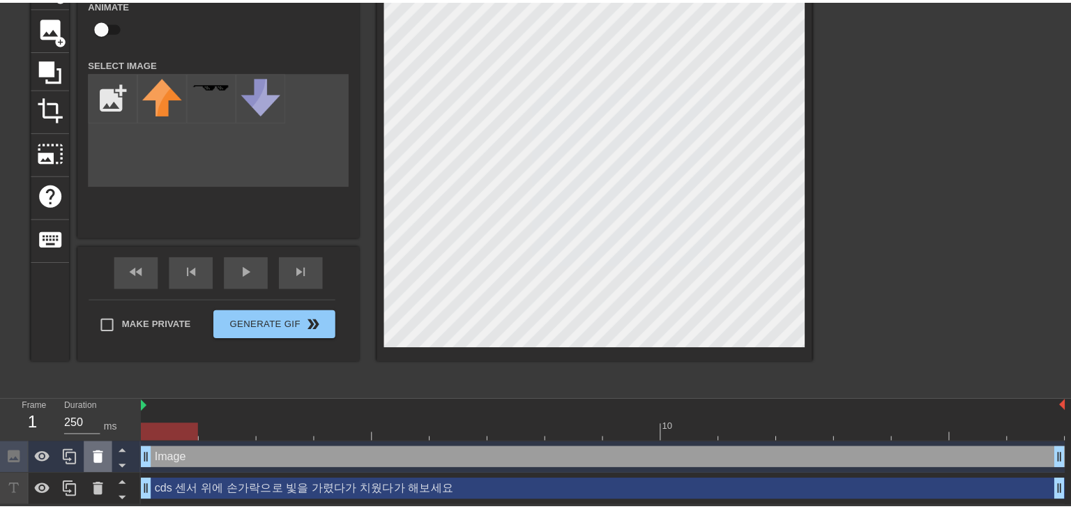
scroll to position [81, 0]
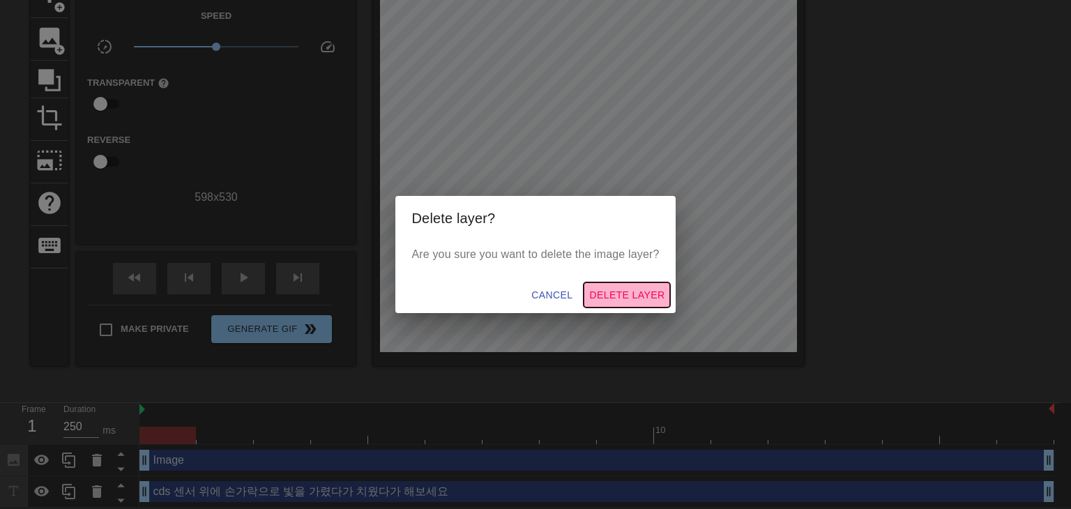
click at [624, 298] on span "Delete Layer" at bounding box center [626, 295] width 75 height 17
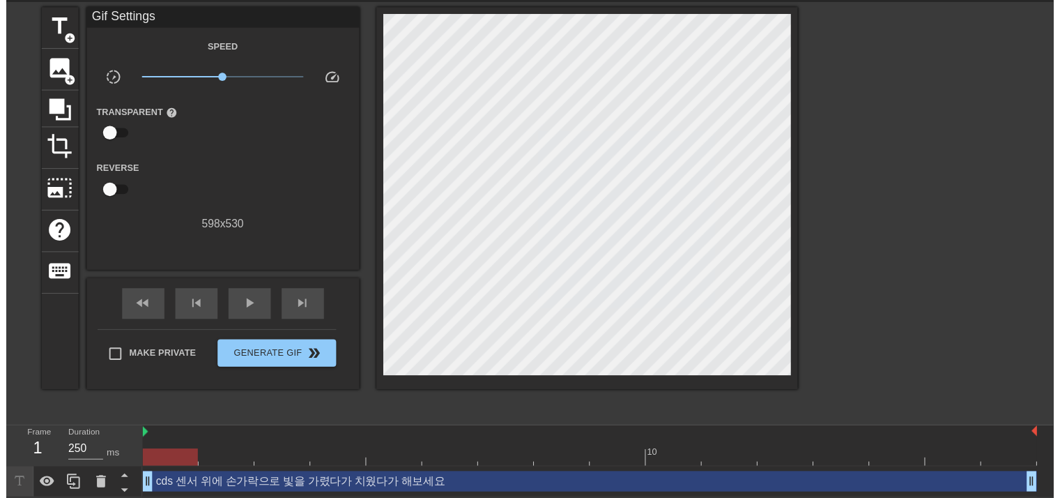
scroll to position [60, 0]
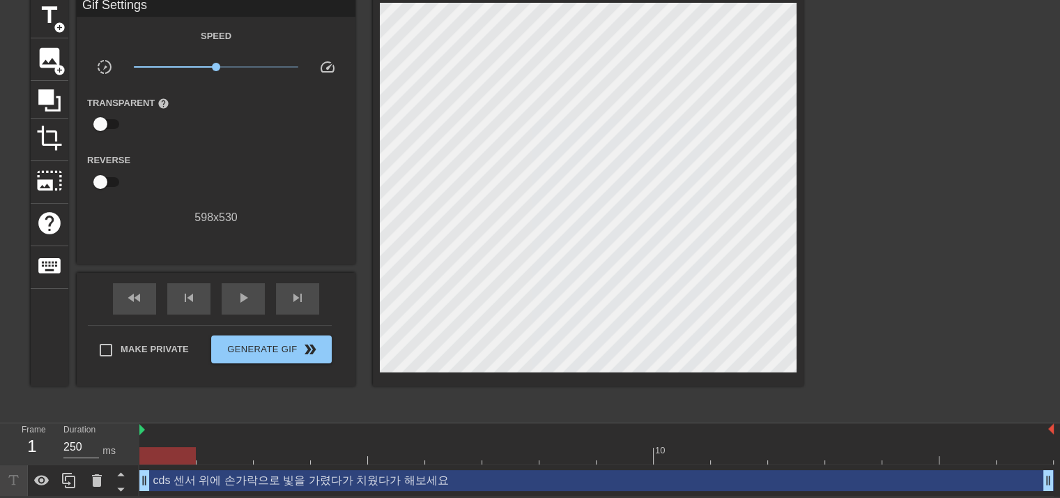
click at [186, 454] on div at bounding box center [167, 455] width 56 height 17
click at [328, 465] on div "cds 센서 위에 손가락으로 빛을 가렸다가 치웠다가 해보세요 drag_handle drag_handle" at bounding box center [596, 480] width 915 height 31
click at [48, 480] on icon at bounding box center [41, 480] width 15 height 10
click at [48, 480] on icon at bounding box center [41, 480] width 15 height 13
drag, startPoint x: 1051, startPoint y: 480, endPoint x: 1037, endPoint y: 481, distance: 14.0
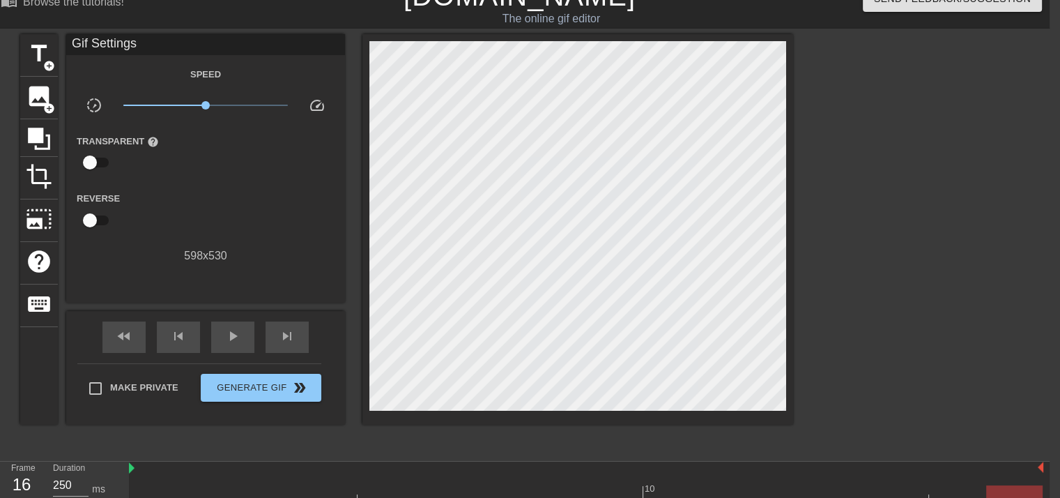
scroll to position [0, 10]
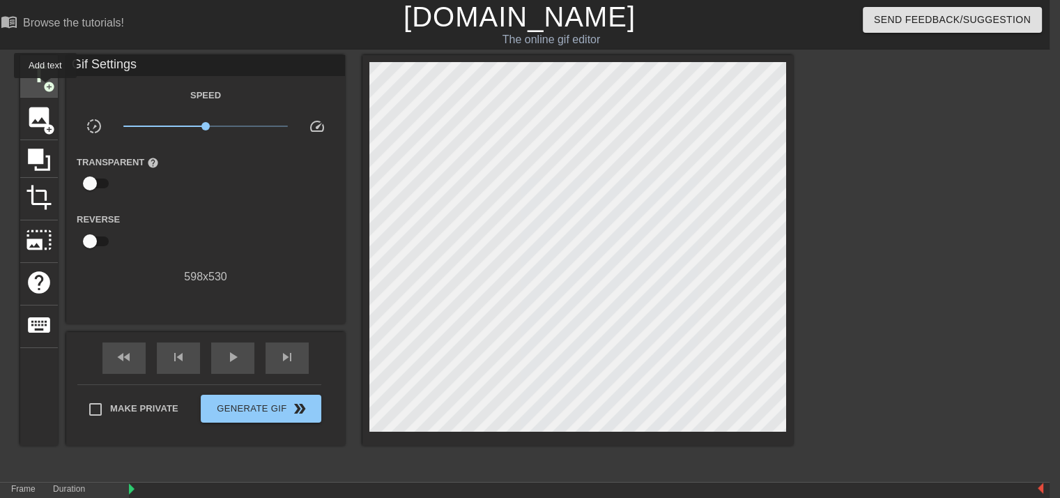
click at [45, 87] on span "add_circle" at bounding box center [49, 87] width 12 height 12
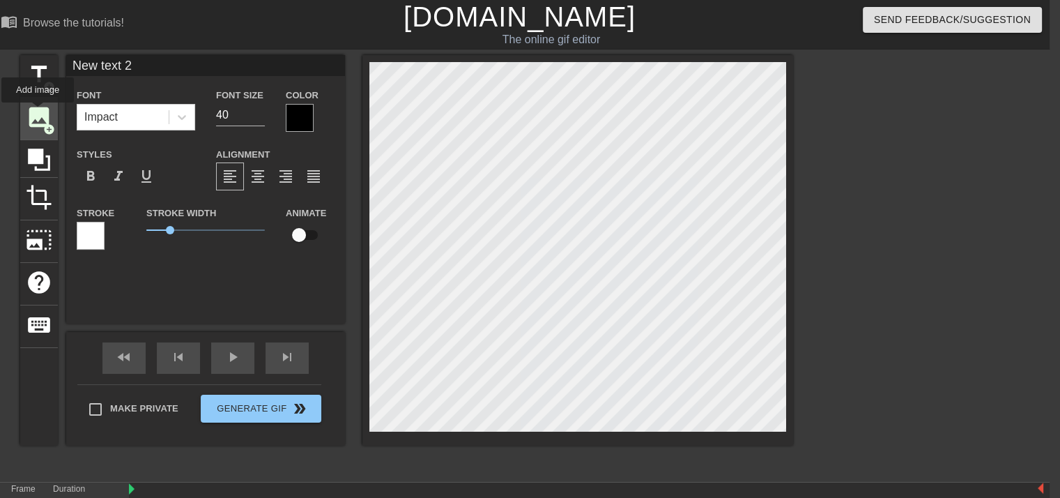
click at [38, 112] on span "image" at bounding box center [39, 117] width 26 height 26
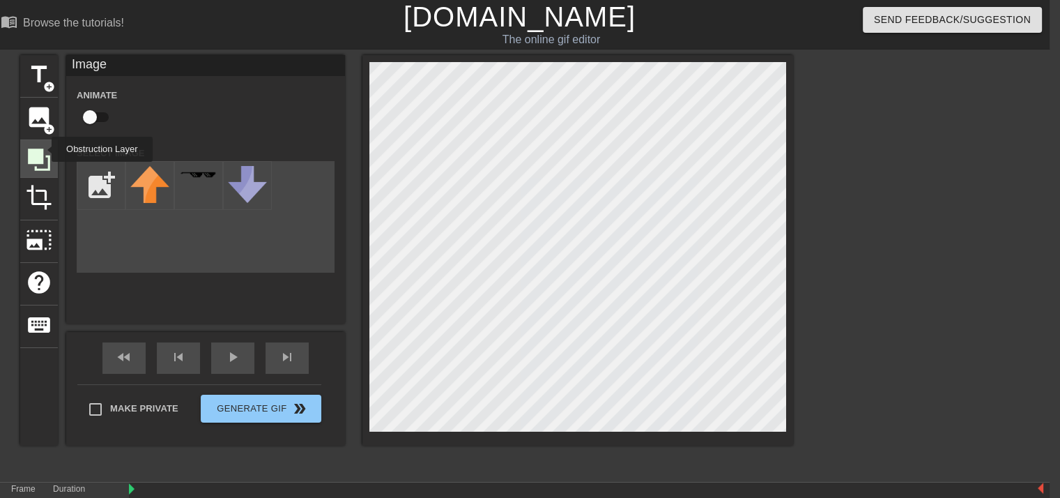
click at [43, 149] on icon at bounding box center [39, 159] width 22 height 22
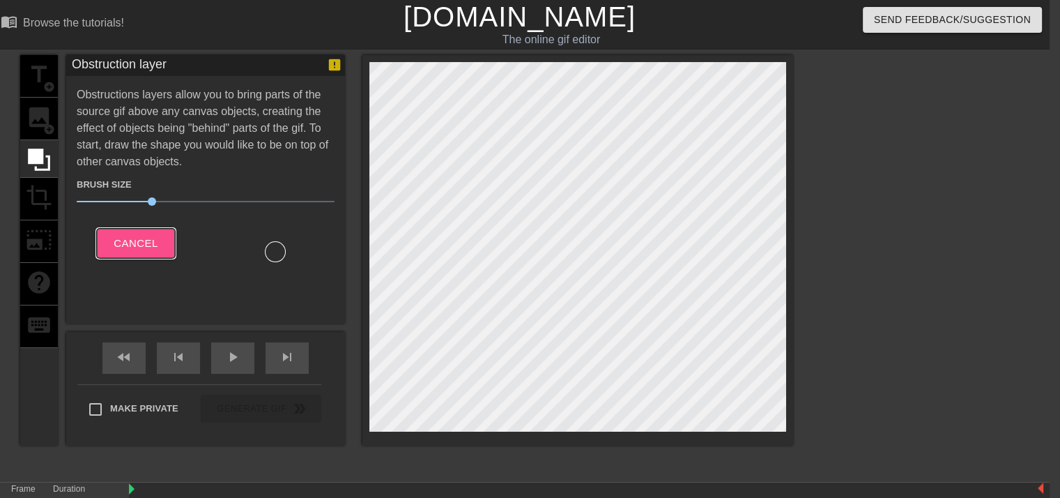
click at [161, 242] on button "Cancel" at bounding box center [135, 243] width 77 height 29
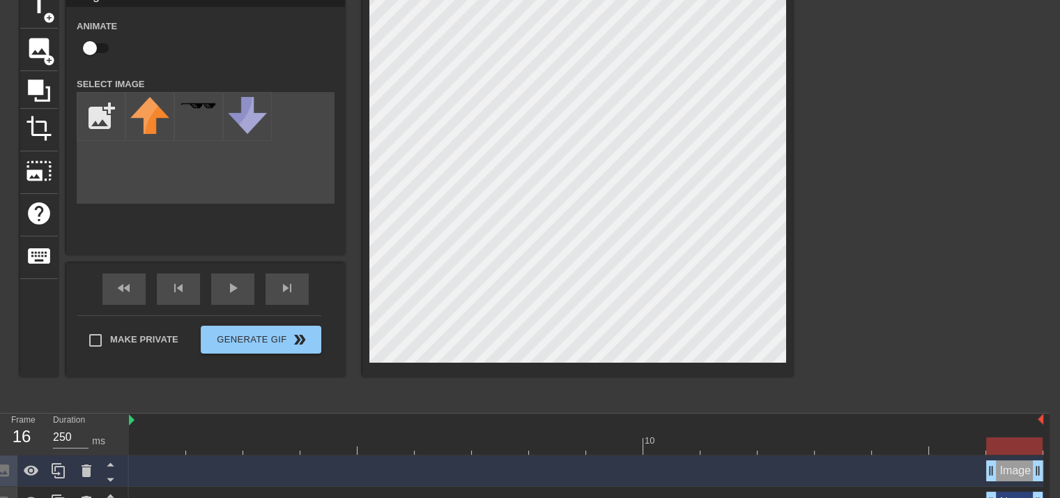
scroll to position [123, 10]
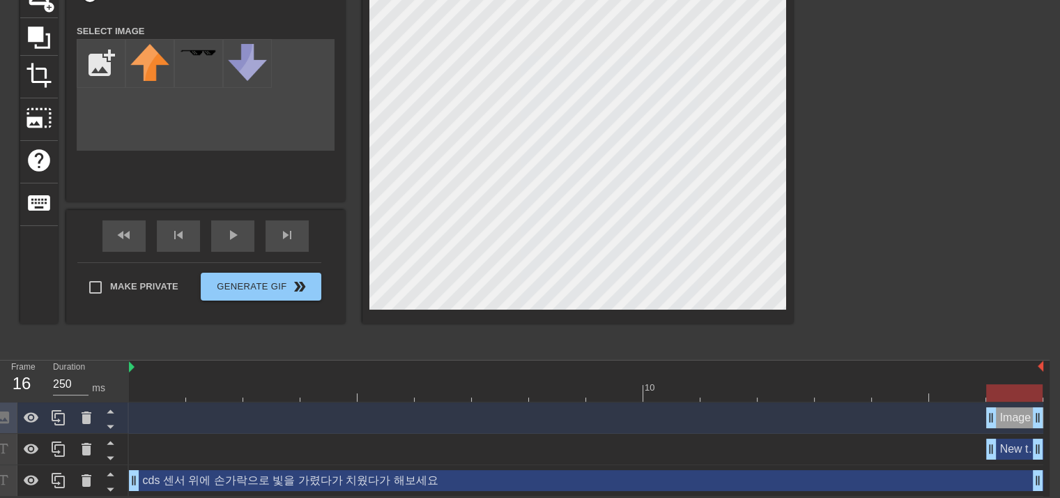
click at [1016, 447] on div "New text 2 drag_handle drag_handle" at bounding box center [1014, 448] width 57 height 21
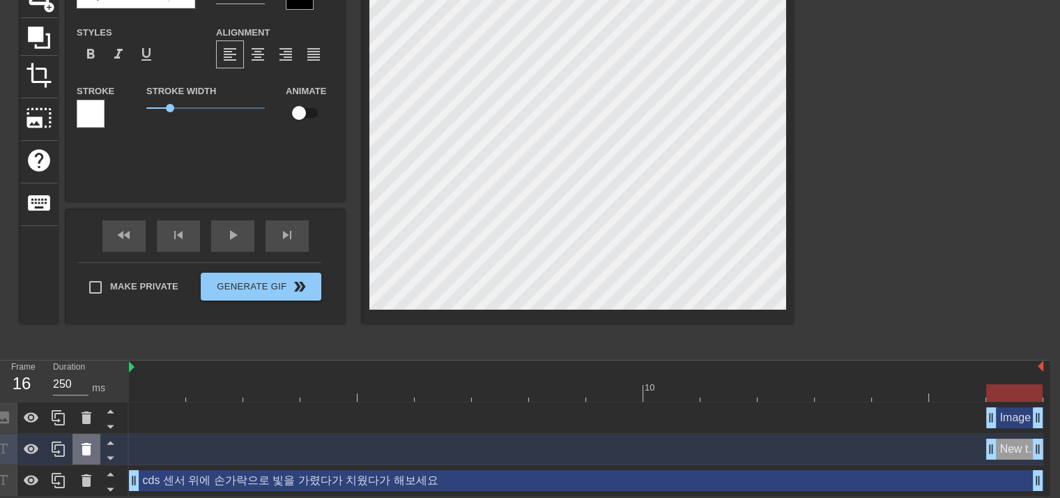
click at [82, 452] on icon at bounding box center [86, 449] width 17 height 17
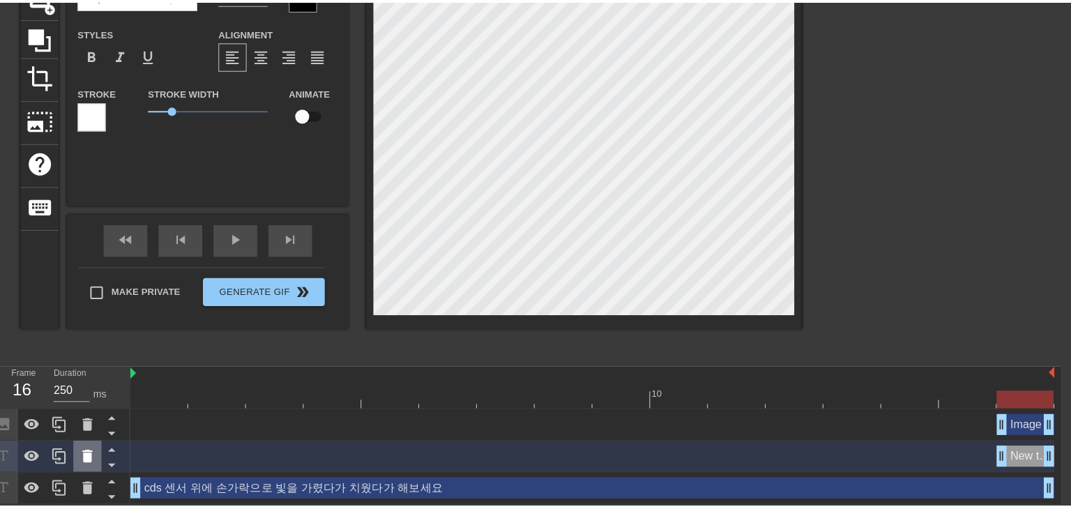
scroll to position [112, 0]
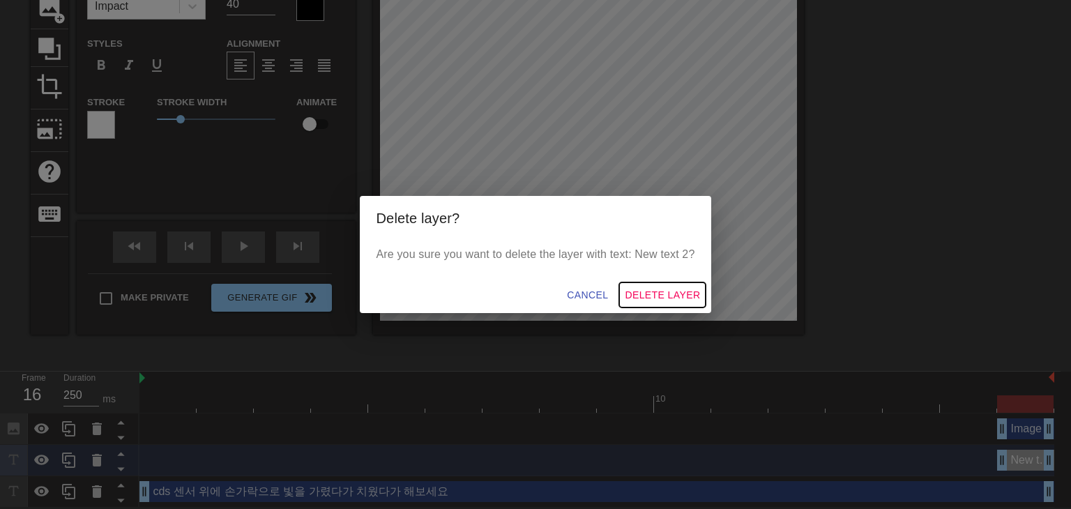
click at [685, 291] on span "Delete Layer" at bounding box center [662, 295] width 75 height 17
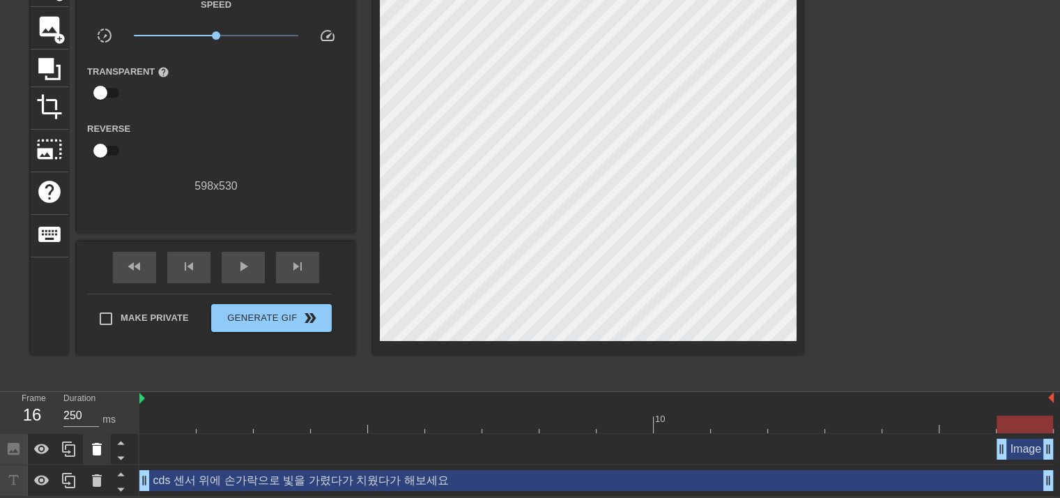
click at [93, 448] on icon at bounding box center [97, 449] width 10 height 13
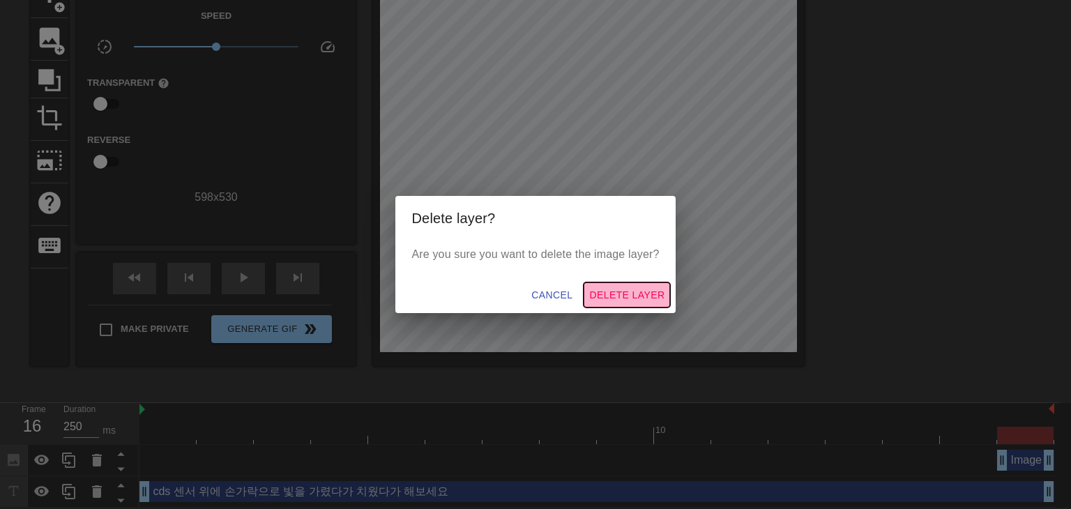
click at [651, 296] on span "Delete Layer" at bounding box center [626, 295] width 75 height 17
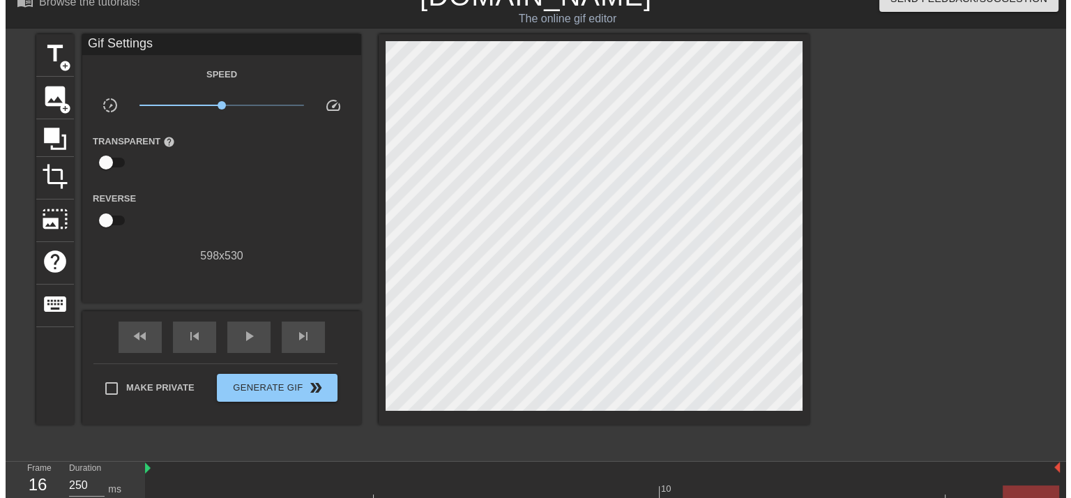
scroll to position [0, 0]
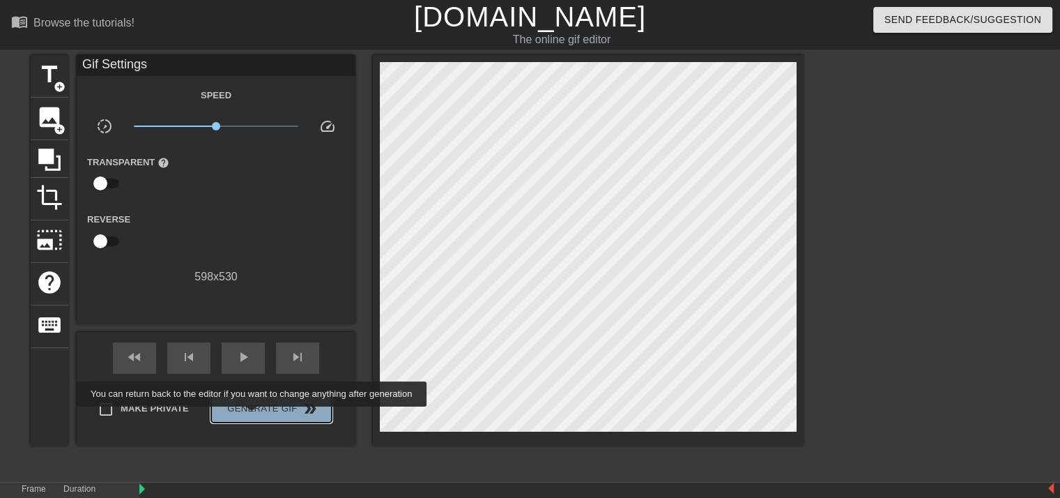
click at [253, 416] on button "Generate Gif double_arrow" at bounding box center [271, 409] width 121 height 28
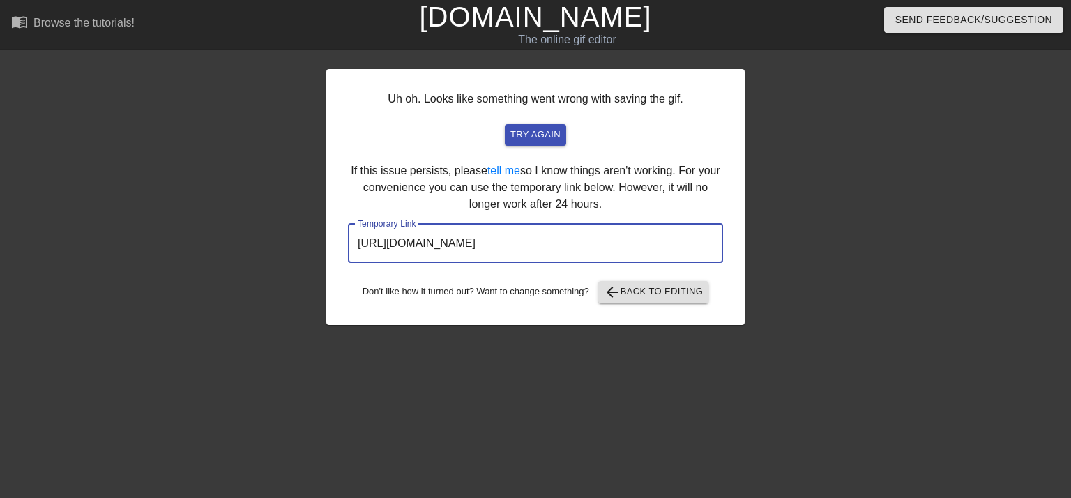
drag, startPoint x: 678, startPoint y: 247, endPoint x: 246, endPoint y: 238, distance: 431.6
click at [246, 238] on div "Uh oh. Looks like something went wrong with saving the gif. try again If this i…" at bounding box center [535, 264] width 1071 height 418
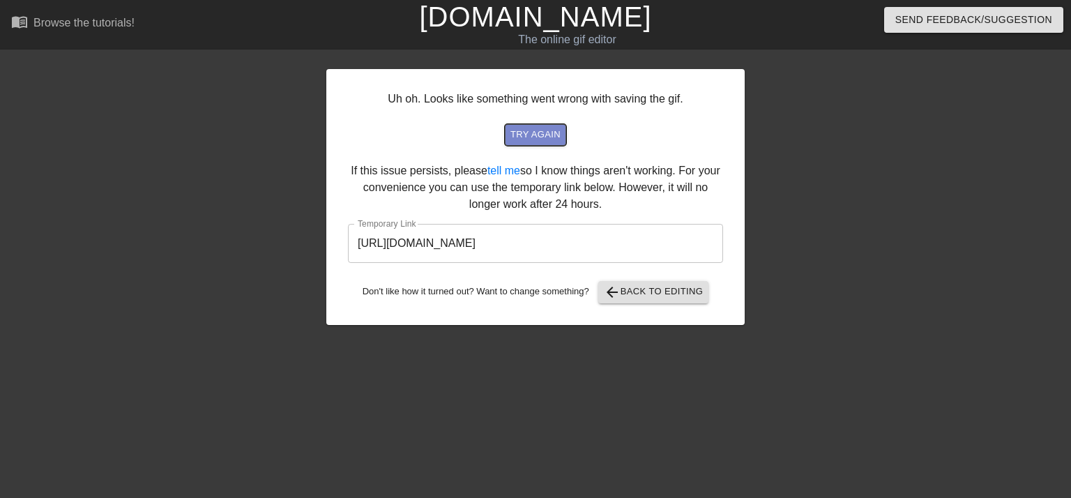
click at [553, 135] on span "try again" at bounding box center [535, 135] width 50 height 16
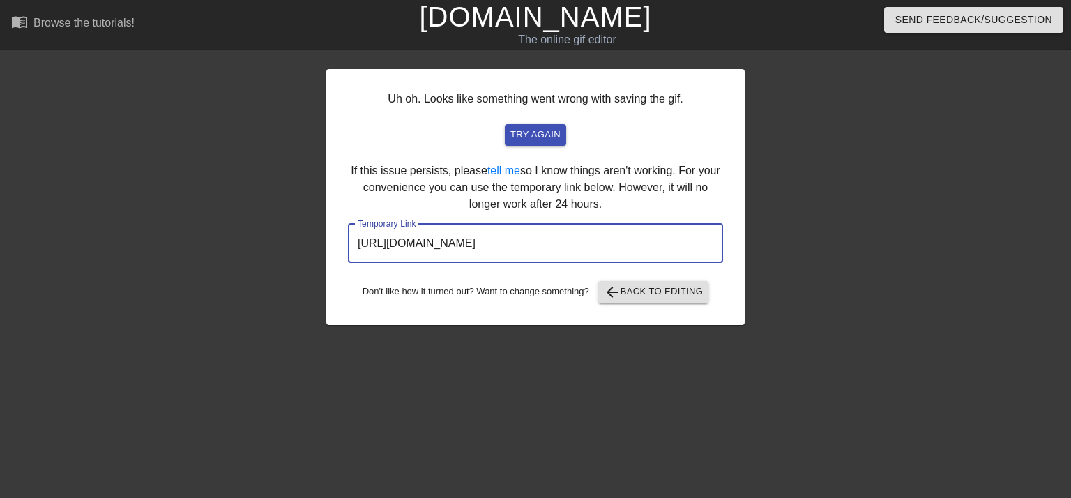
drag, startPoint x: 640, startPoint y: 255, endPoint x: 213, endPoint y: 231, distance: 428.0
click at [213, 233] on div "Uh oh. Looks like something went wrong with saving the gif. try again If this i…" at bounding box center [535, 264] width 1071 height 418
click at [721, 148] on div "Uh oh. Looks like something went wrong with saving the gif. try again If this i…" at bounding box center [535, 197] width 418 height 256
